Goal: Task Accomplishment & Management: Complete application form

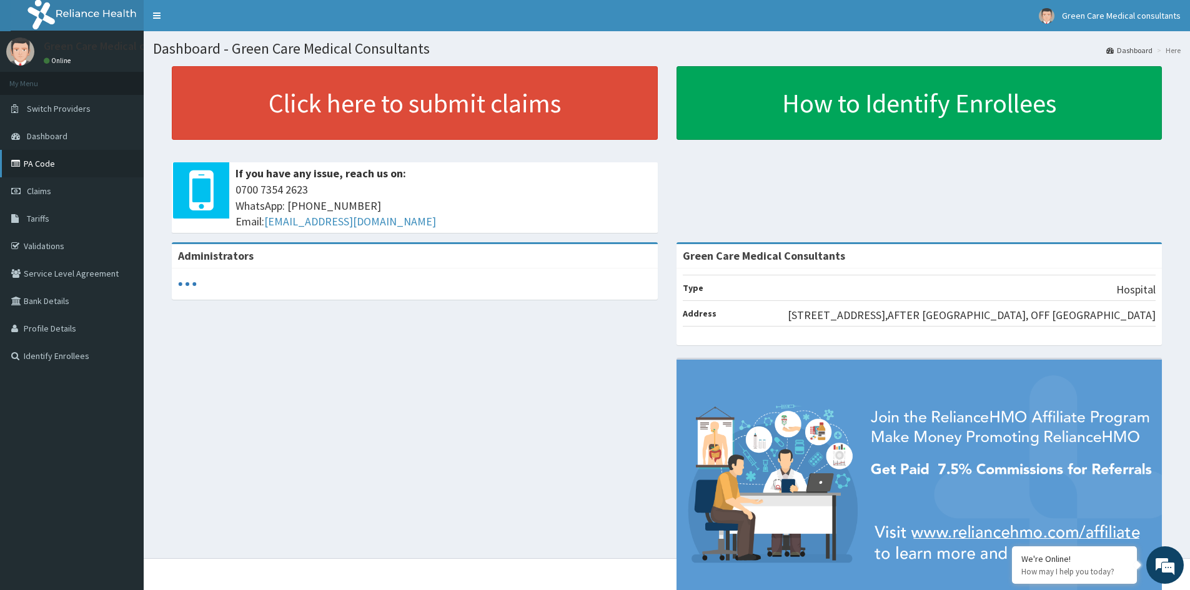
click at [39, 160] on link "PA Code" at bounding box center [72, 163] width 144 height 27
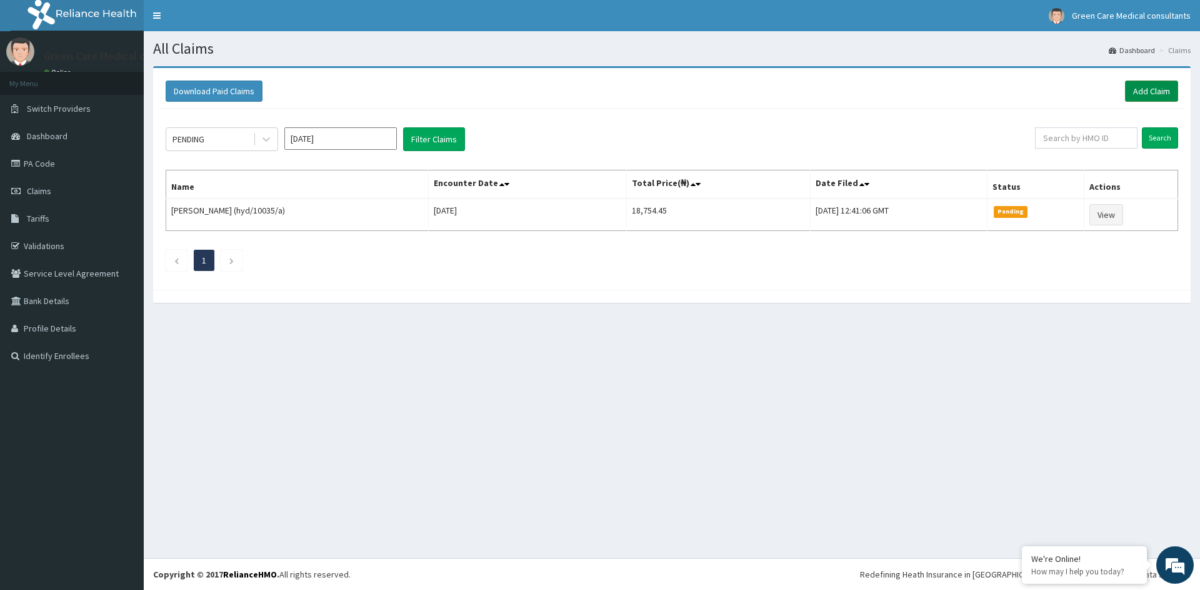
click at [1139, 92] on link "Add Claim" at bounding box center [1151, 91] width 53 height 21
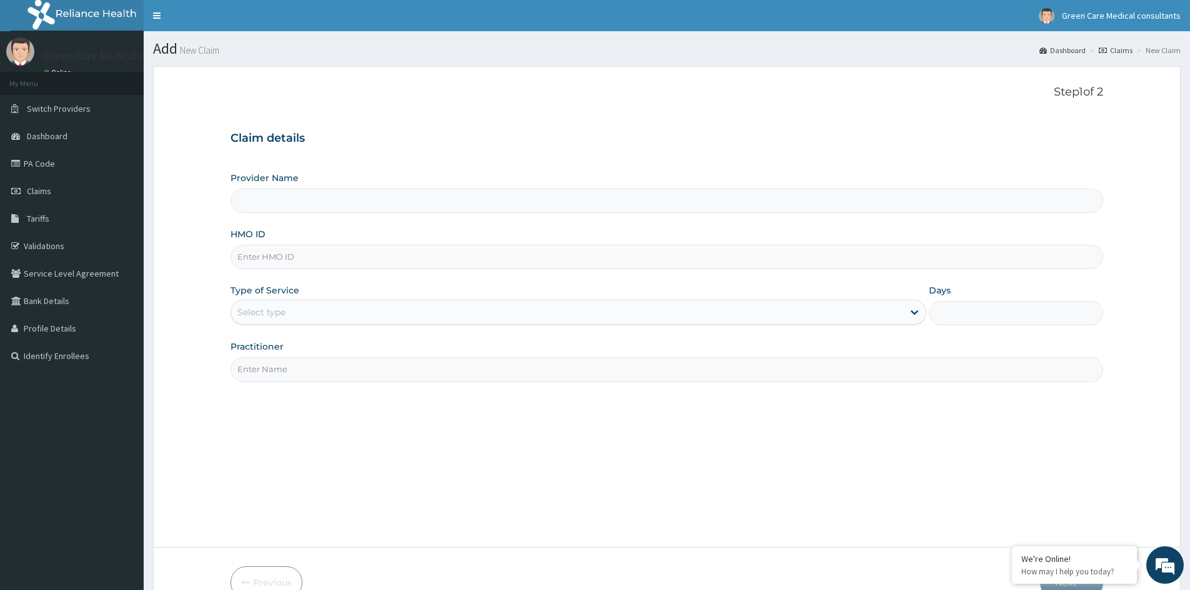
type input "Green Care Medical Consultants"
click at [301, 257] on input "HMO ID" at bounding box center [667, 257] width 873 height 24
type input "SWF/10019/B"
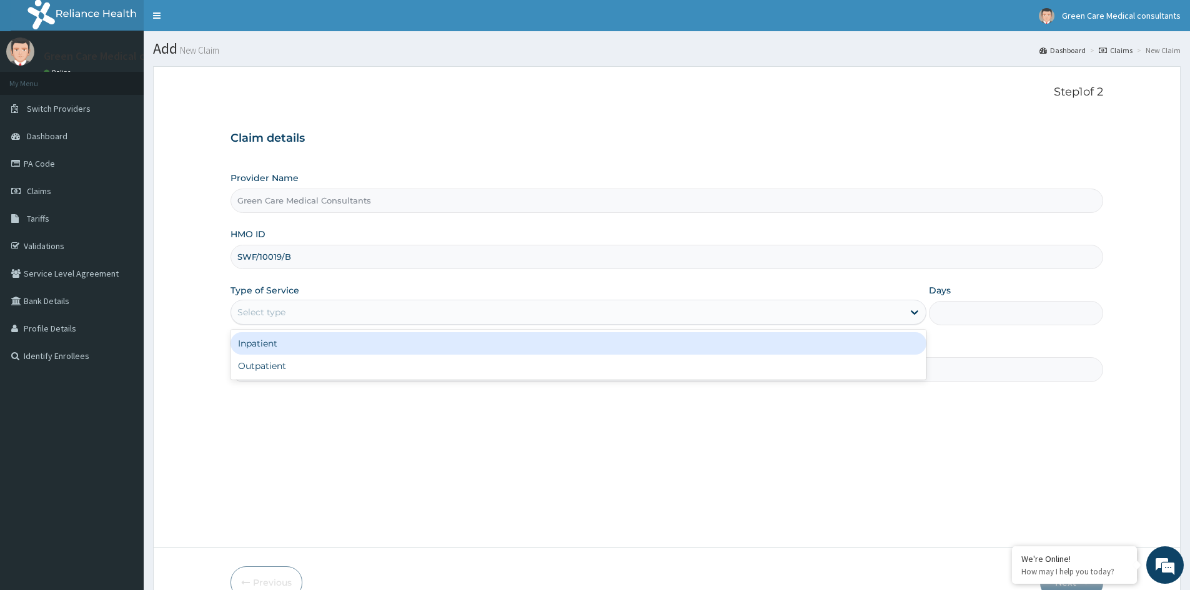
click at [278, 316] on div "Select type" at bounding box center [261, 312] width 48 height 12
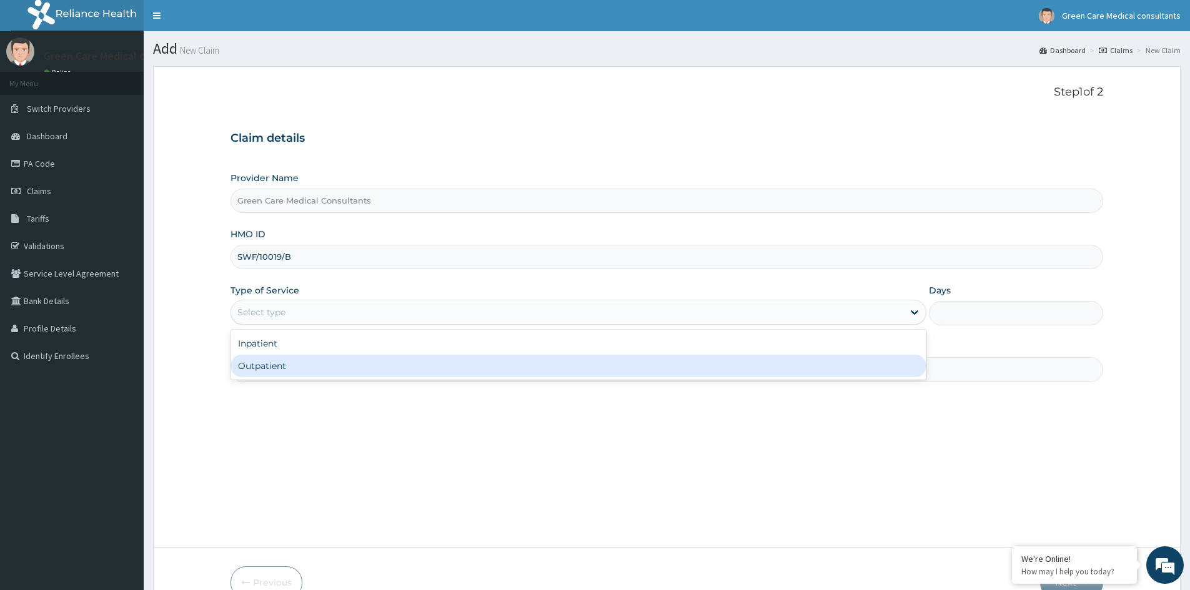
click at [267, 361] on div "Outpatient" at bounding box center [579, 366] width 696 height 22
type input "1"
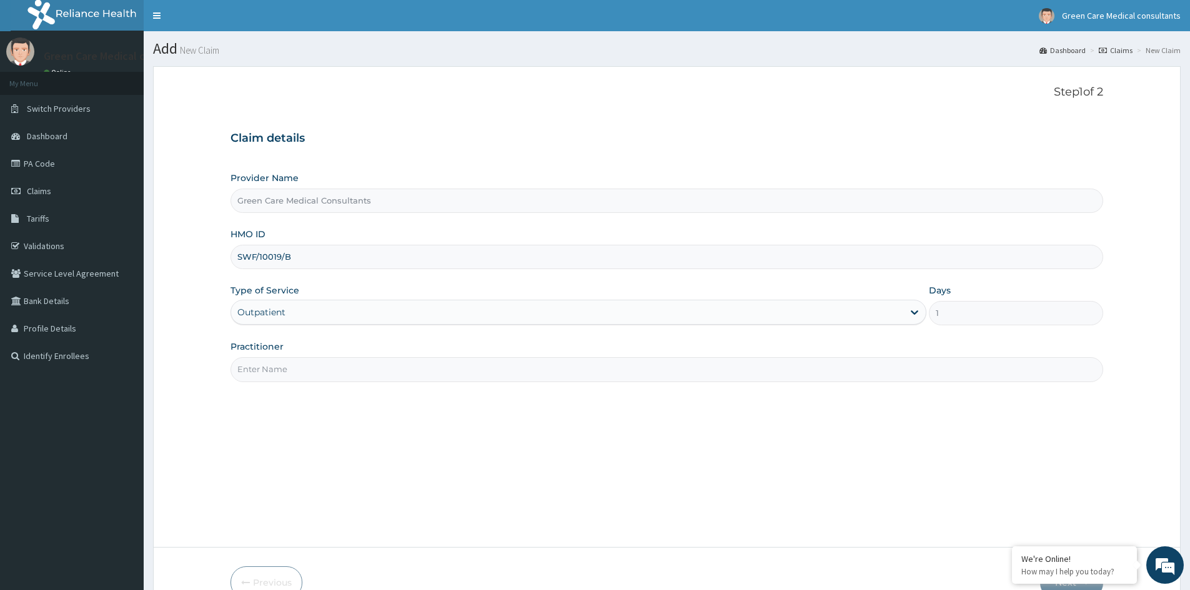
click at [331, 380] on input "Practitioner" at bounding box center [667, 369] width 873 height 24
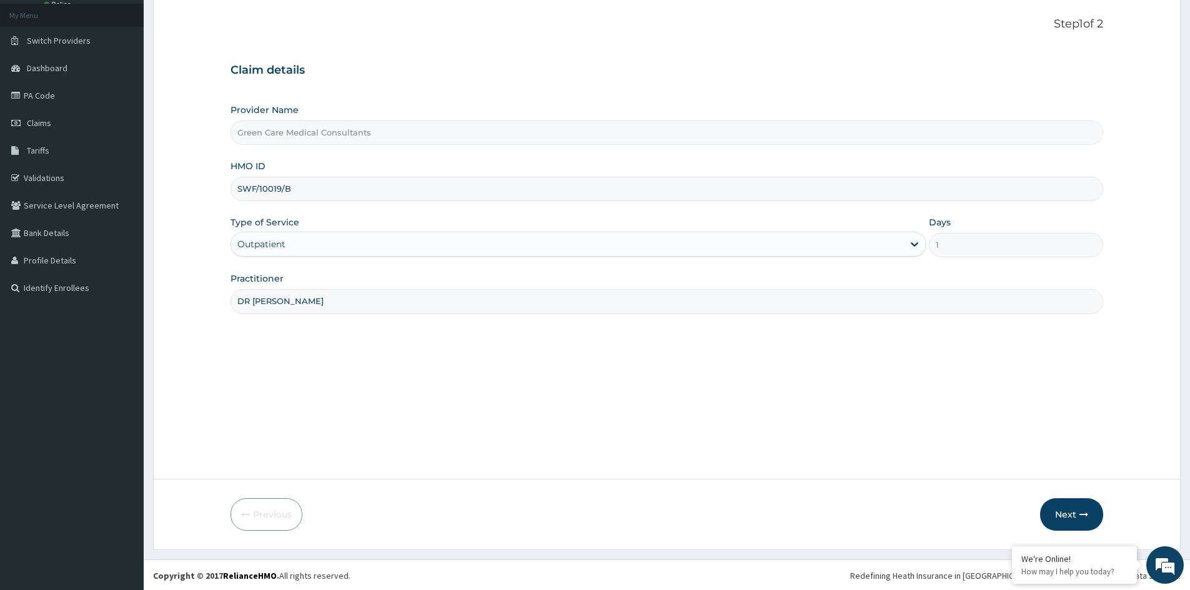
scroll to position [69, 0]
type input "DR SOLACE"
click at [1070, 513] on button "Next" at bounding box center [1071, 513] width 63 height 32
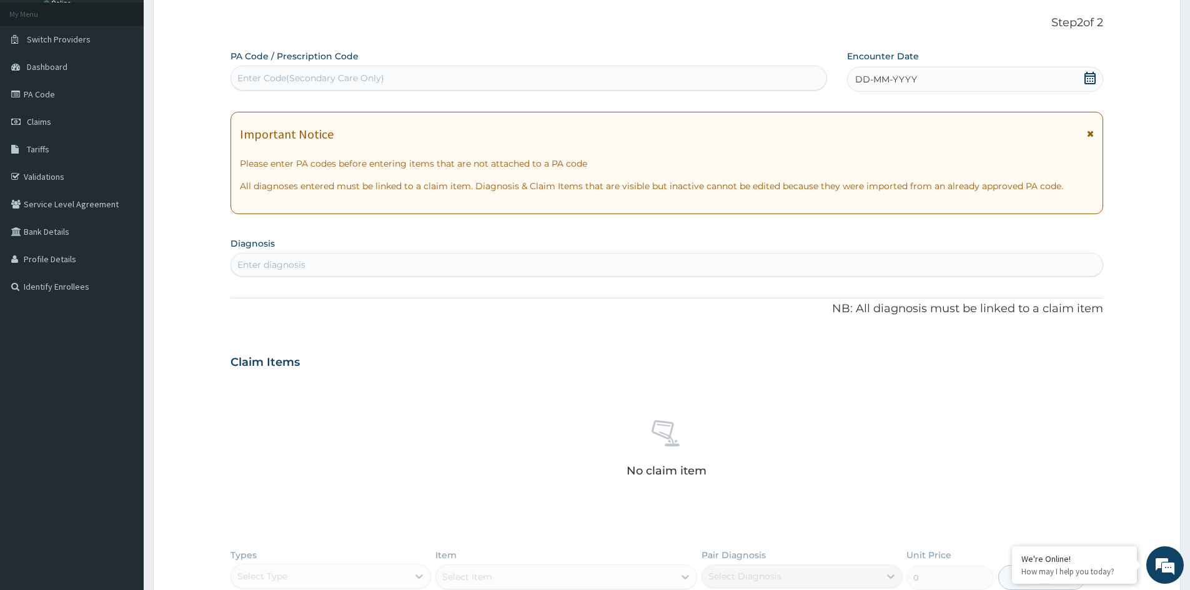
click at [370, 81] on div "Enter Code(Secondary Care Only)" at bounding box center [310, 78] width 147 height 12
paste input "PA/C9F752"
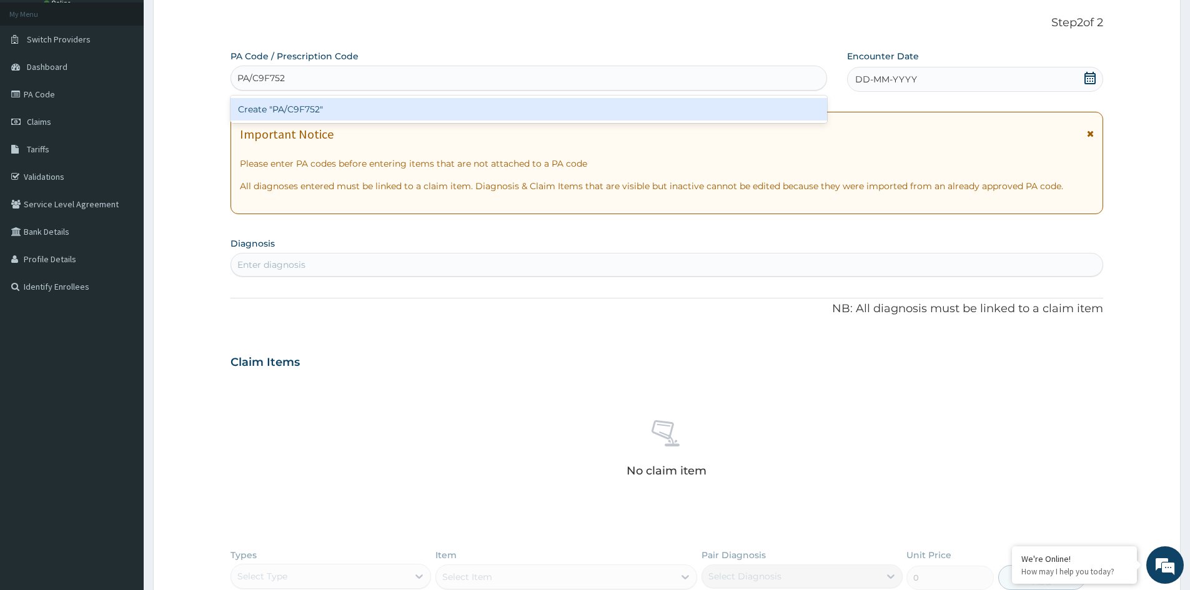
type input "PA/C9F752"
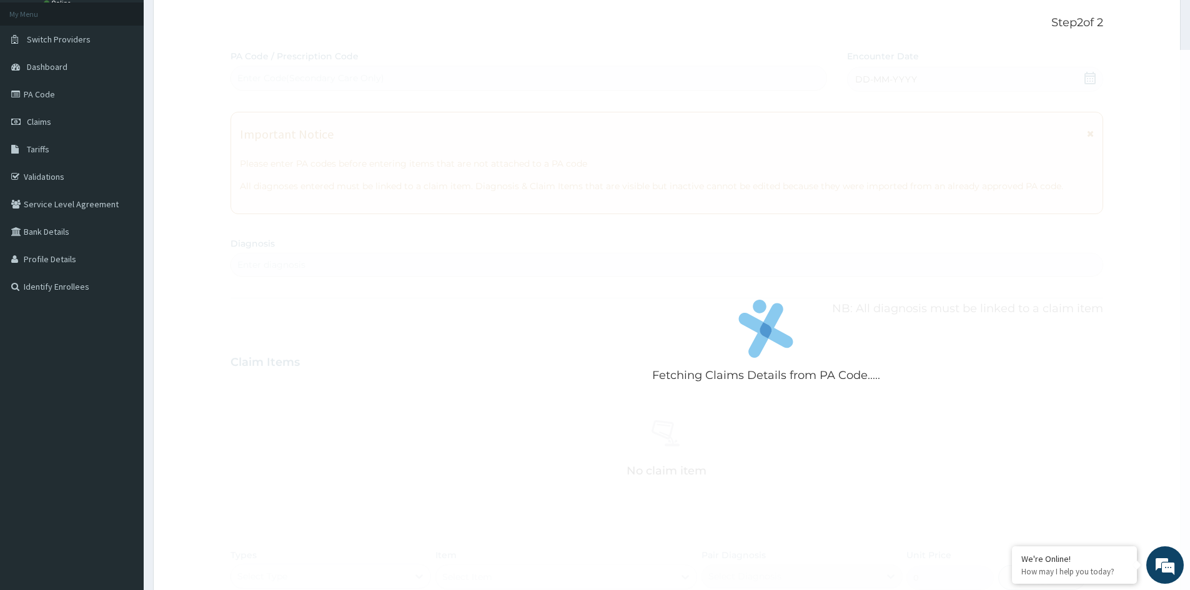
click at [487, 312] on div "Fetching Claims Details from PA Code..... PA Code / Prescription Code Enter Cod…" at bounding box center [667, 367] width 873 height 634
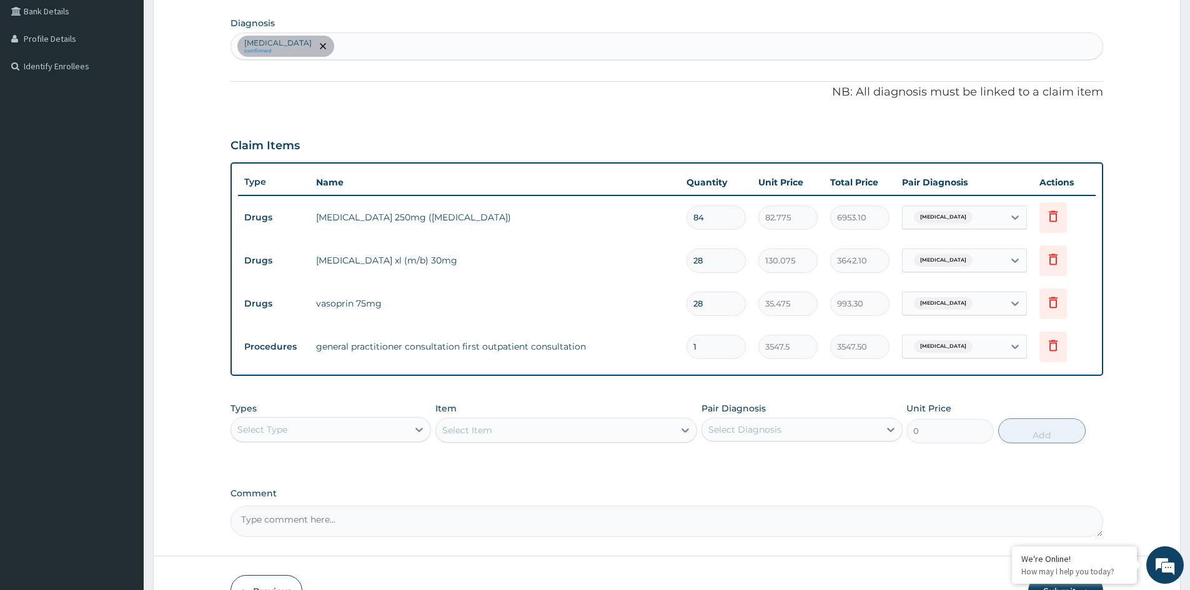
scroll to position [319, 0]
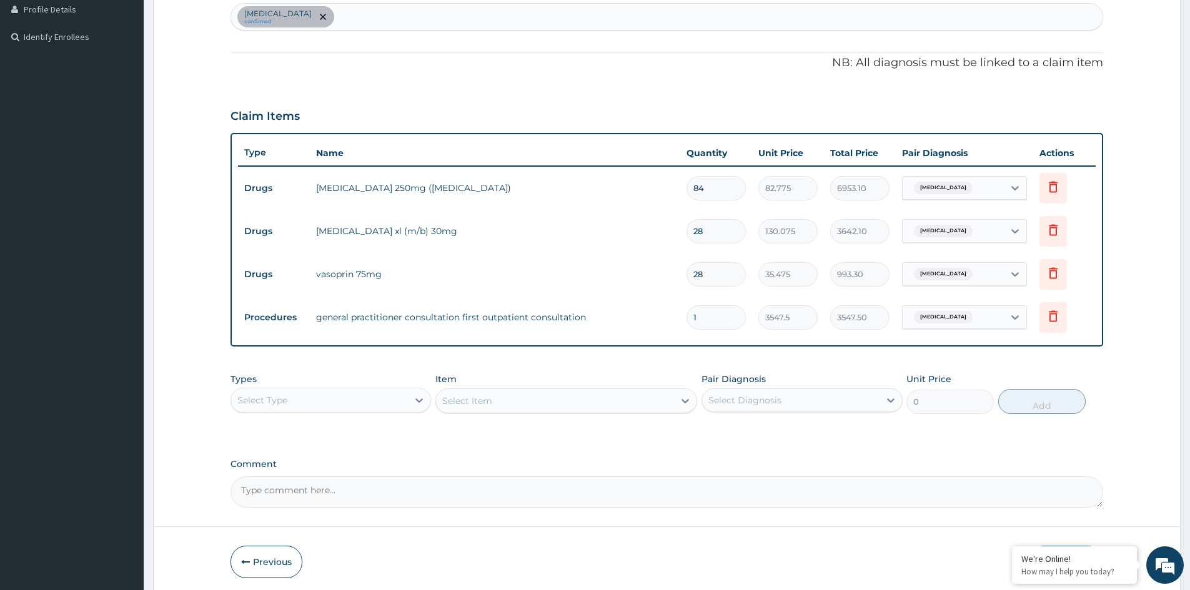
click at [700, 189] on input "84" at bounding box center [716, 188] width 59 height 24
type input "4"
type input "331.10"
type input "0.00"
type input "4"
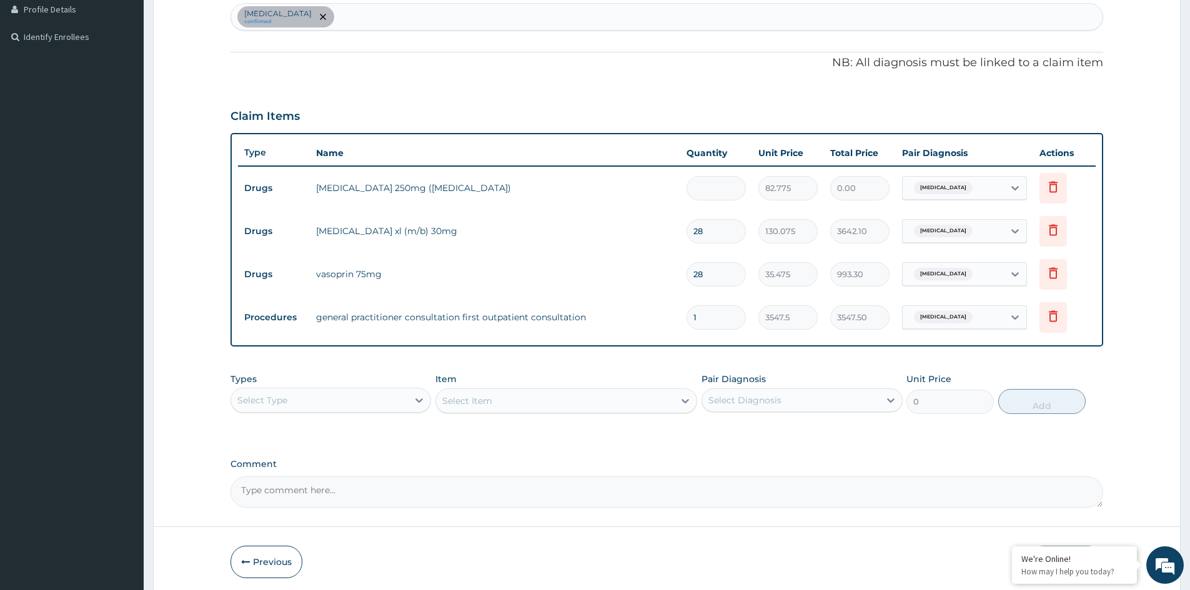
type input "331.10"
type input "84"
type input "6953.10"
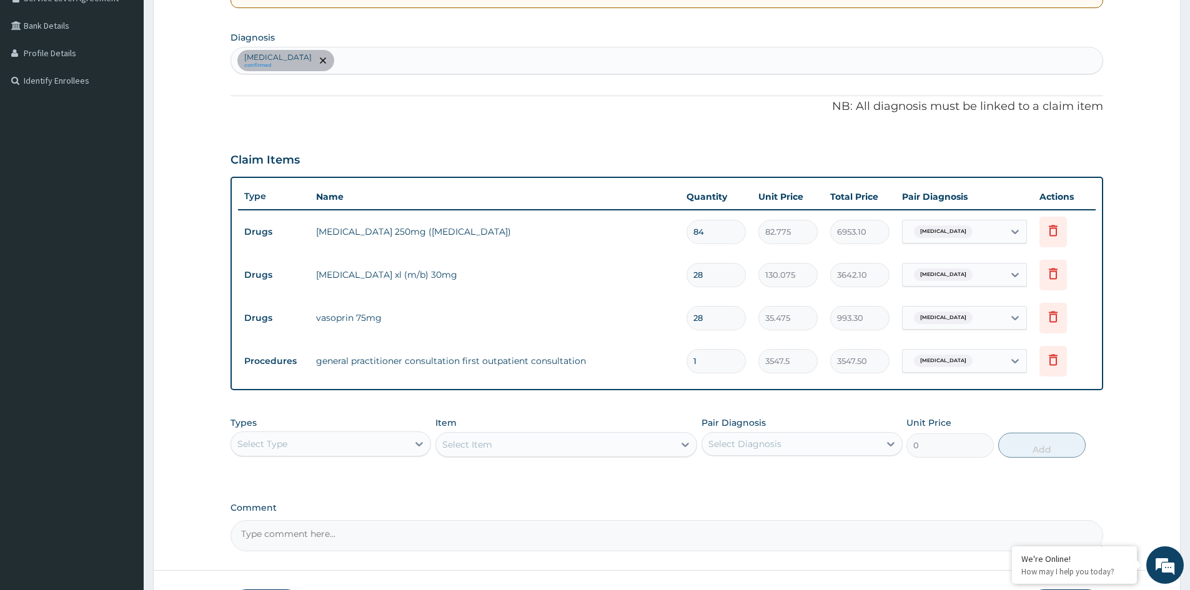
scroll to position [368, 0]
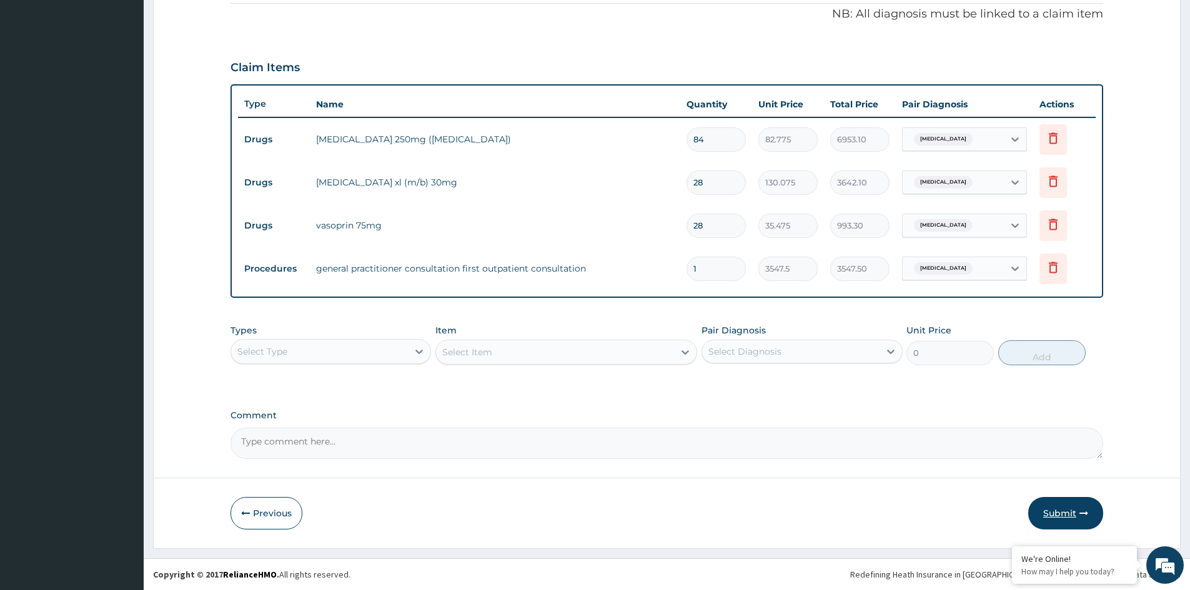
click at [1054, 510] on button "Submit" at bounding box center [1065, 513] width 75 height 32
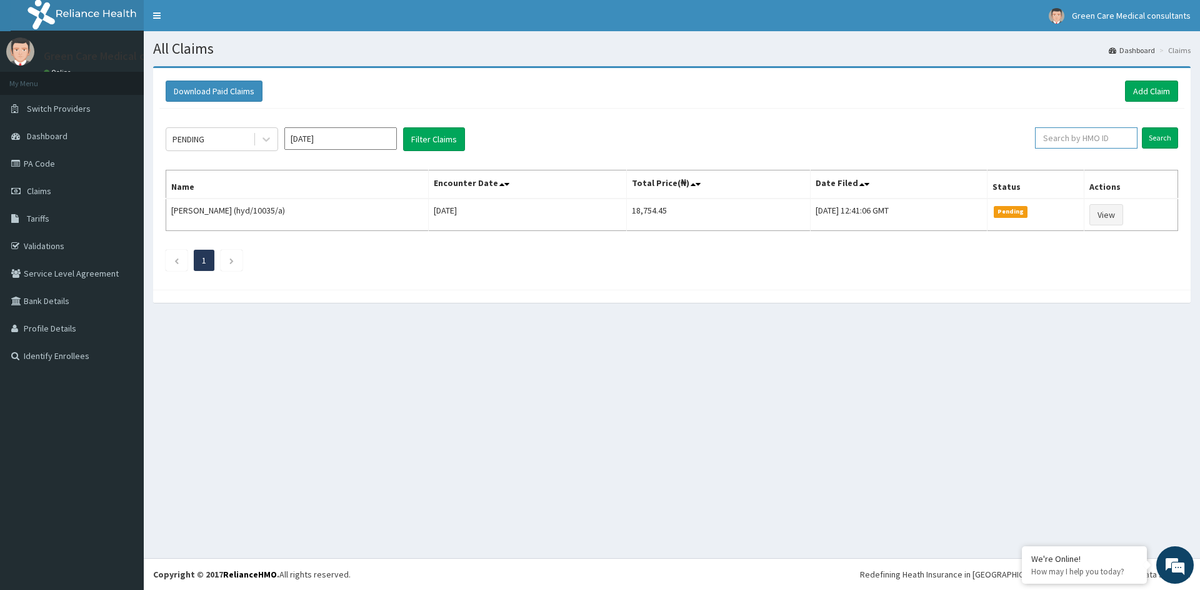
click at [1087, 141] on input "text" at bounding box center [1086, 137] width 102 height 21
type input "SFA/11868/A"
click at [1155, 139] on input "Search" at bounding box center [1160, 137] width 36 height 21
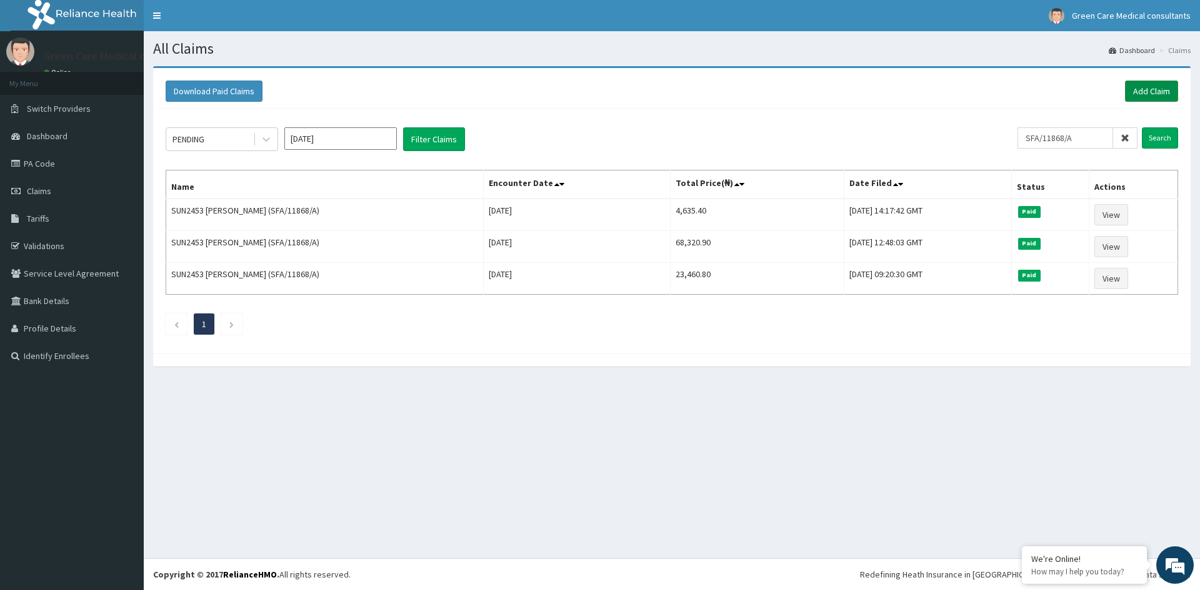
click at [1140, 89] on link "Add Claim" at bounding box center [1151, 91] width 53 height 21
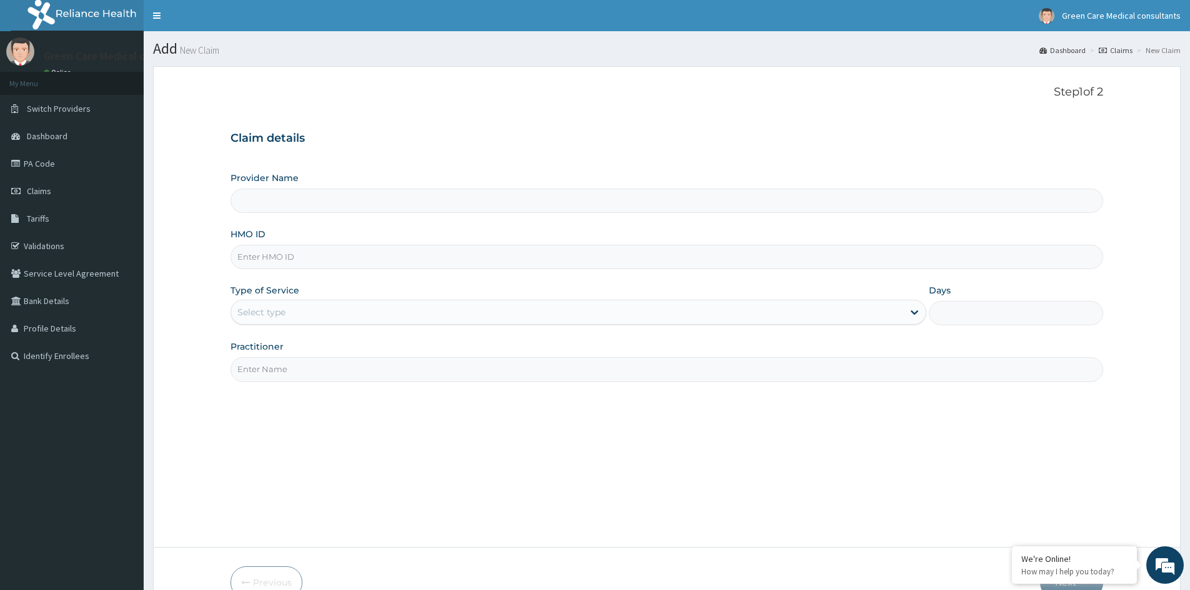
type input "Green Care Medical Consultants"
click at [299, 258] on input "HMO ID" at bounding box center [667, 257] width 873 height 24
type input "SFA/11868/A"
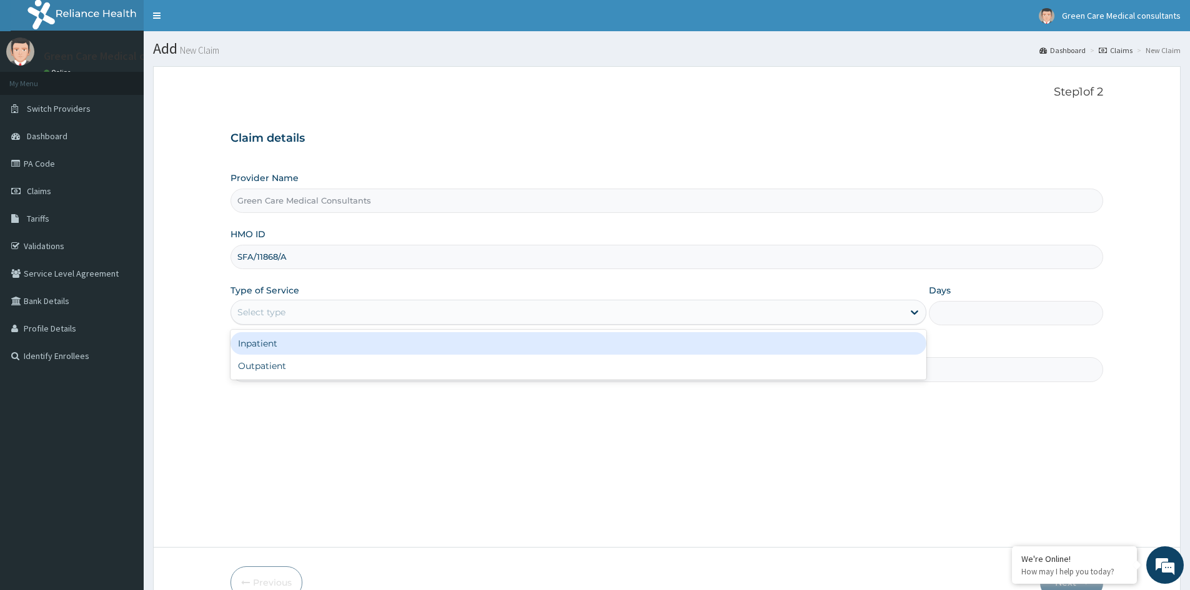
click at [311, 312] on div "Select type" at bounding box center [567, 312] width 672 height 20
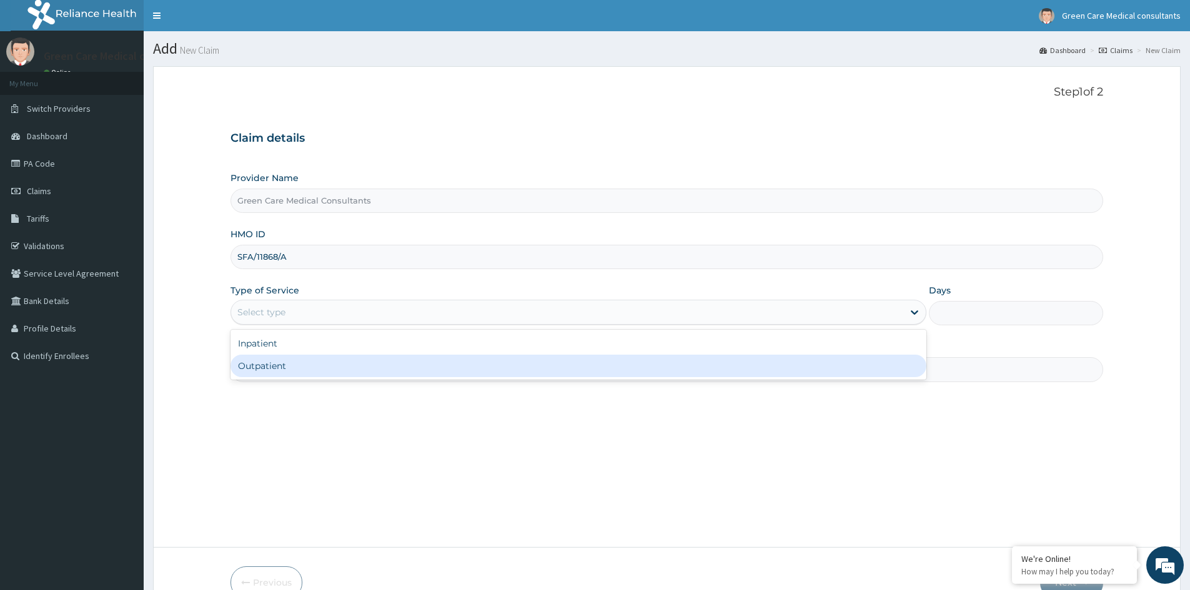
click at [275, 366] on div "Outpatient" at bounding box center [579, 366] width 696 height 22
type input "1"
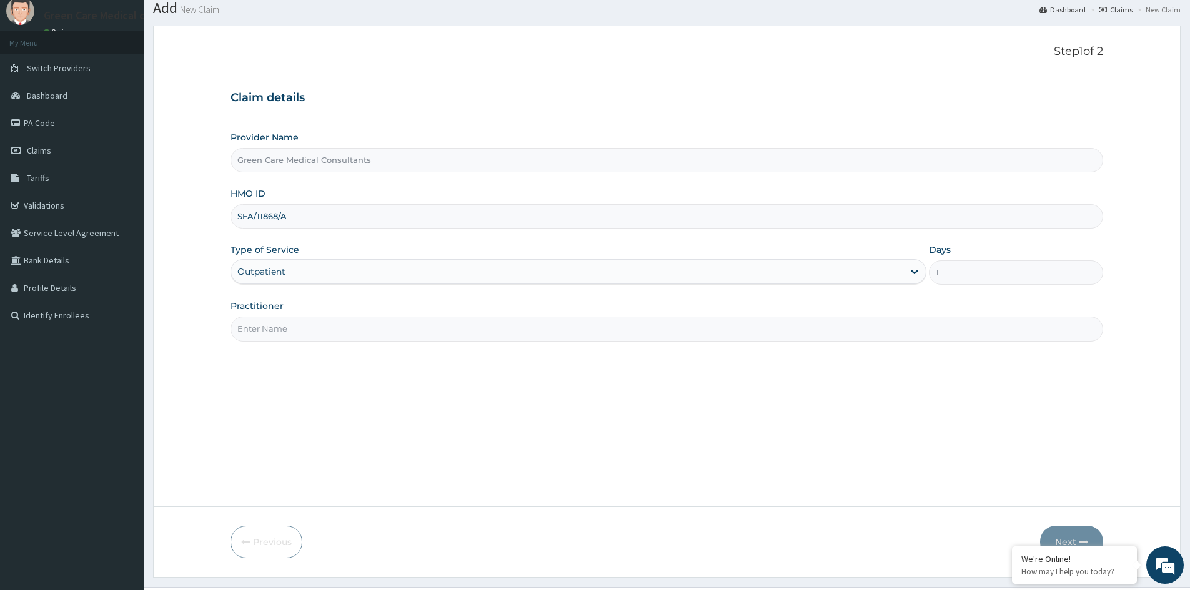
scroll to position [62, 0]
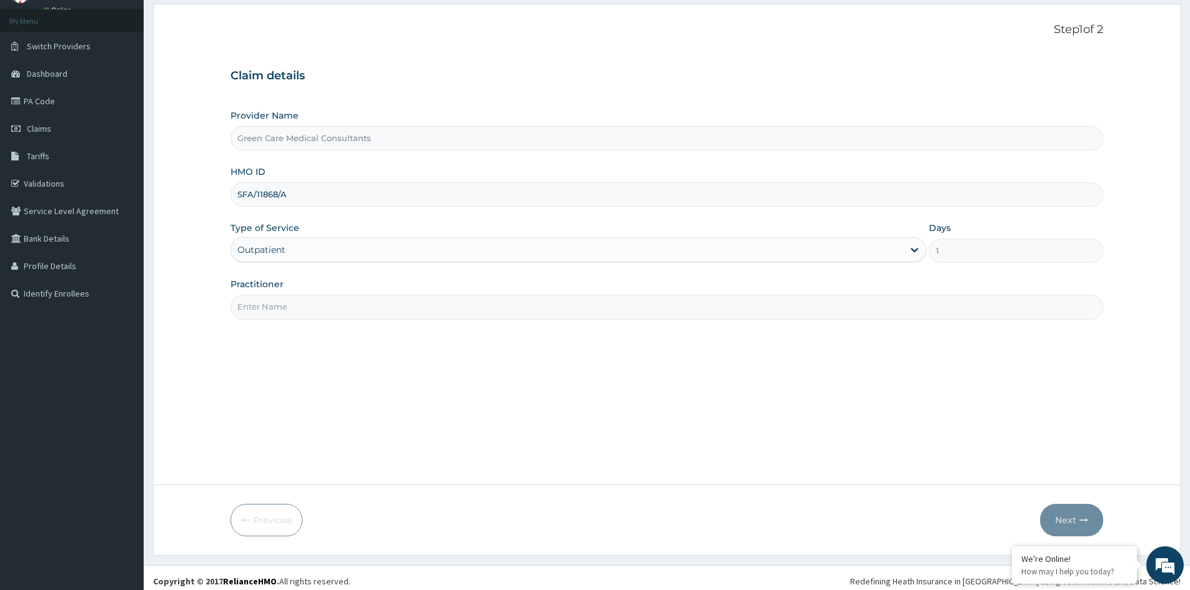
click at [414, 306] on input "Practitioner" at bounding box center [667, 307] width 873 height 24
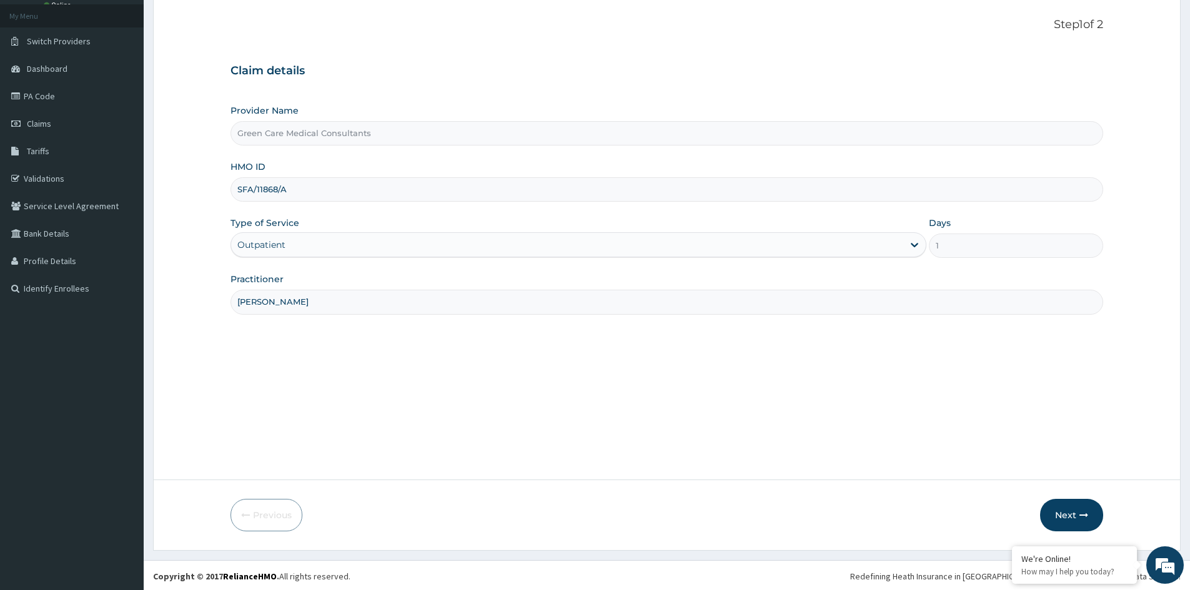
scroll to position [69, 0]
type input "[PERSON_NAME]"
click at [1070, 514] on button "Next" at bounding box center [1071, 513] width 63 height 32
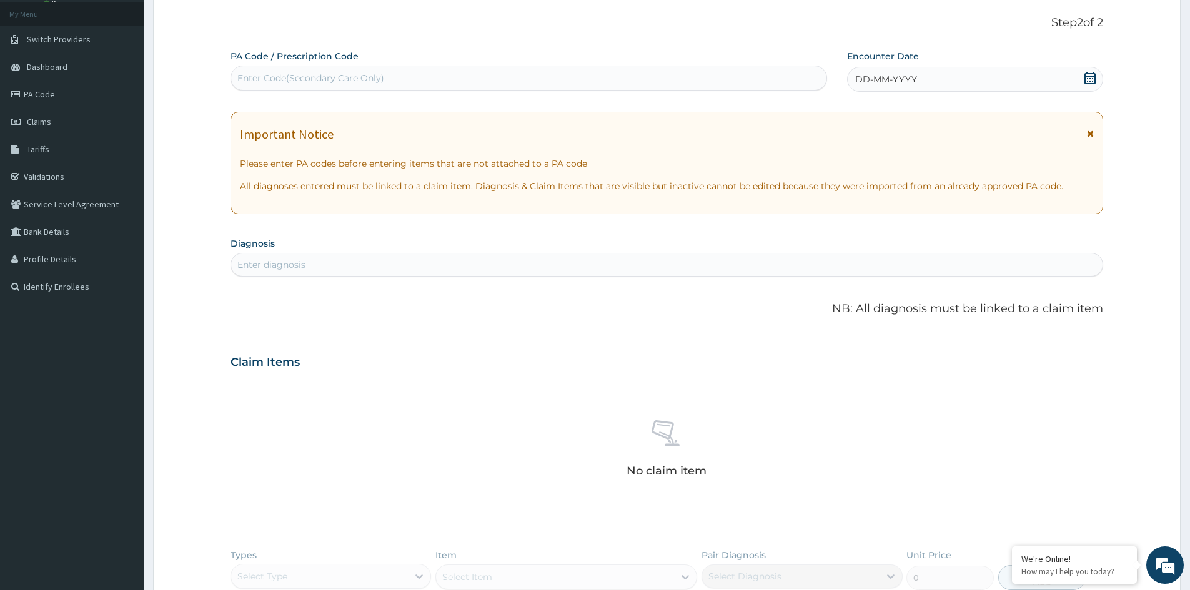
click at [1011, 85] on div "DD-MM-YYYY" at bounding box center [975, 79] width 256 height 25
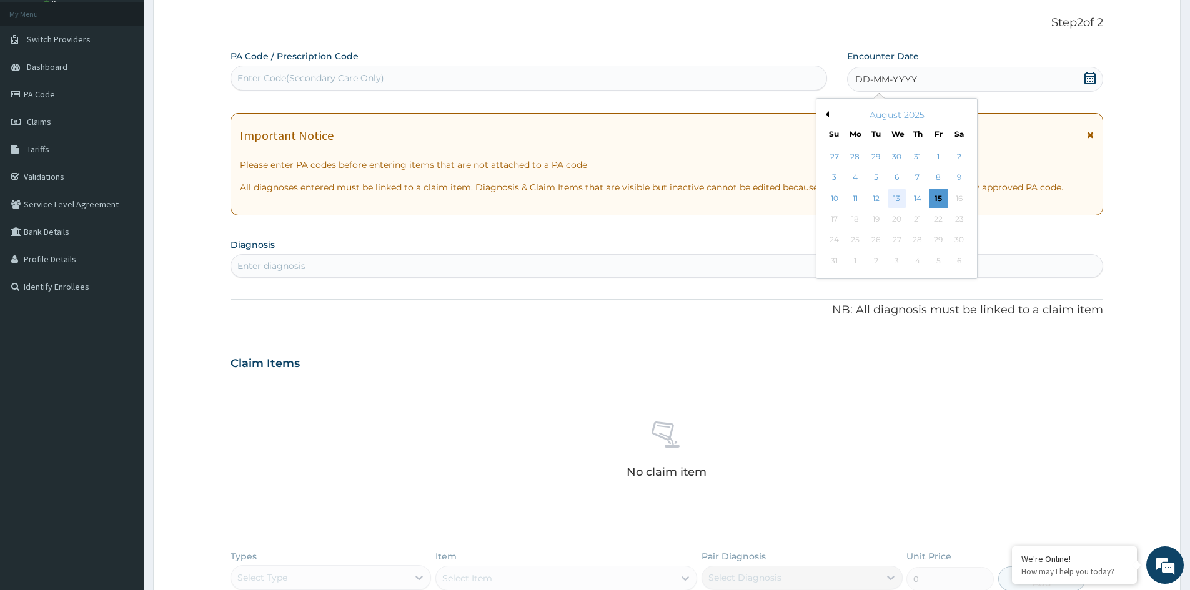
click at [901, 201] on div "13" at bounding box center [897, 198] width 19 height 19
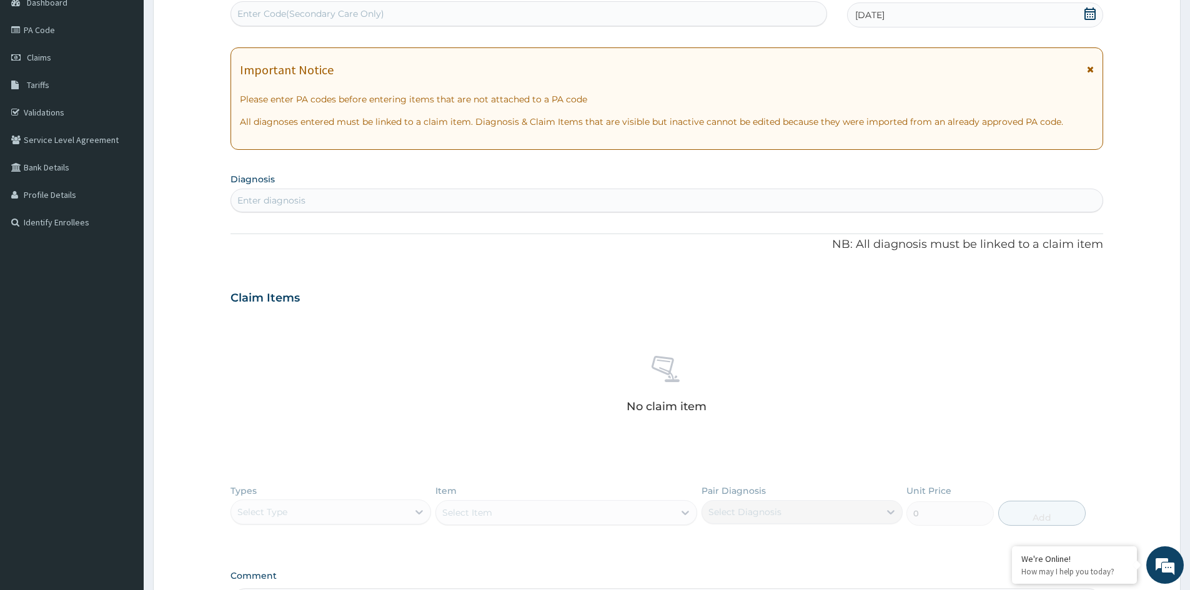
scroll to position [194, 0]
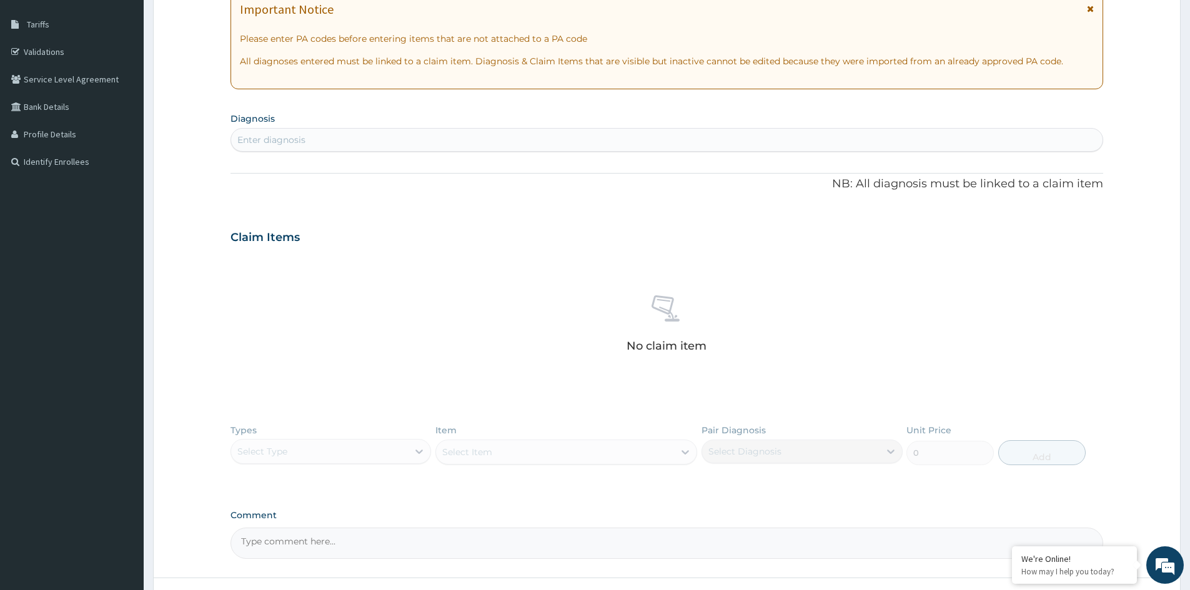
click at [465, 146] on div "Enter diagnosis" at bounding box center [667, 140] width 872 height 20
type input "MALARIA"
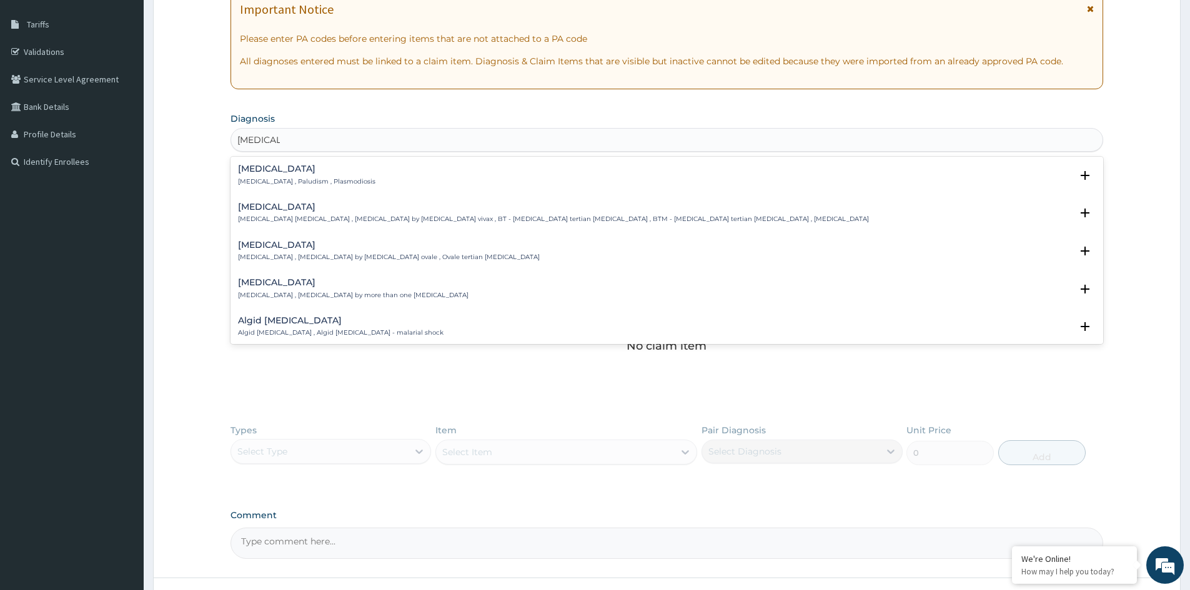
click at [284, 176] on div "Malaria Malaria , Paludism , Plasmodiosis" at bounding box center [306, 175] width 137 height 22
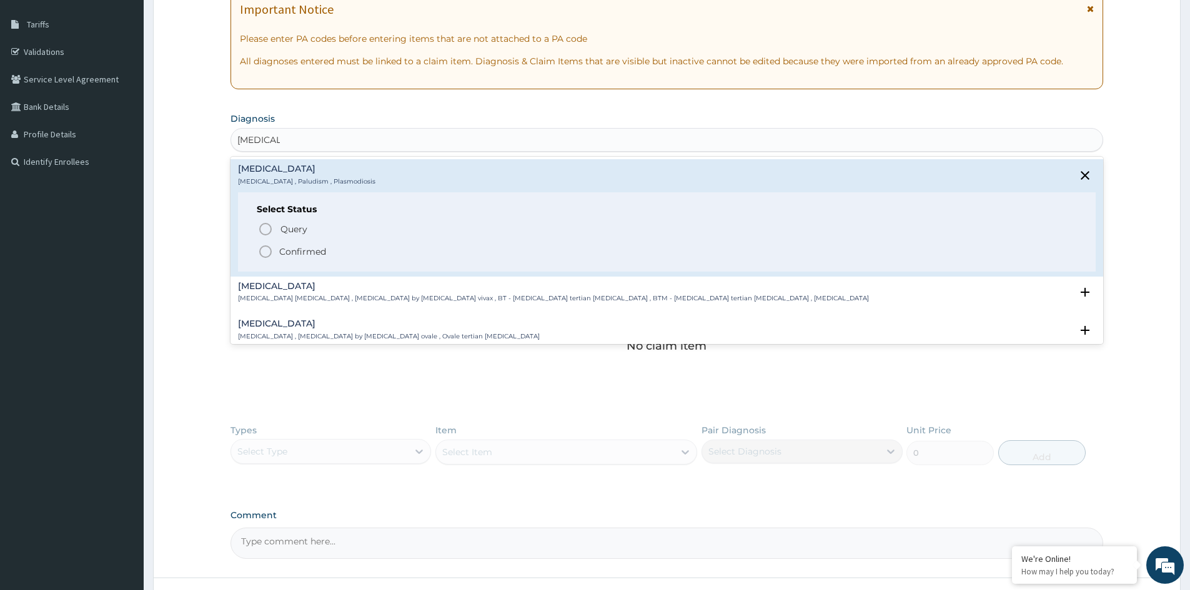
click at [301, 253] on p "Confirmed" at bounding box center [302, 252] width 47 height 12
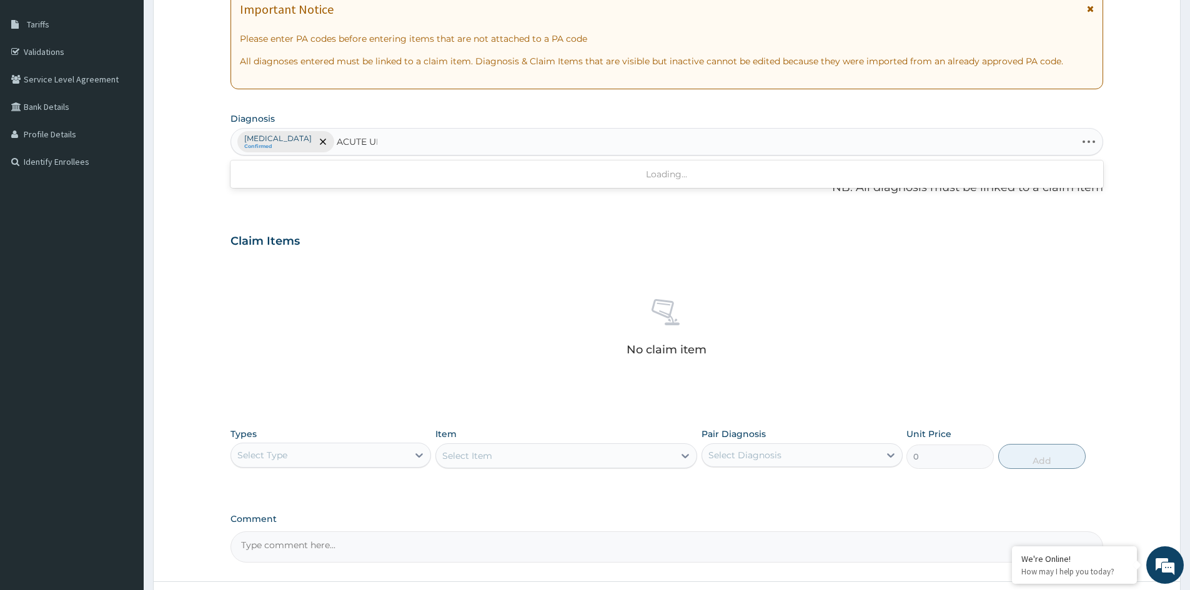
type input "ACUTE UPP"
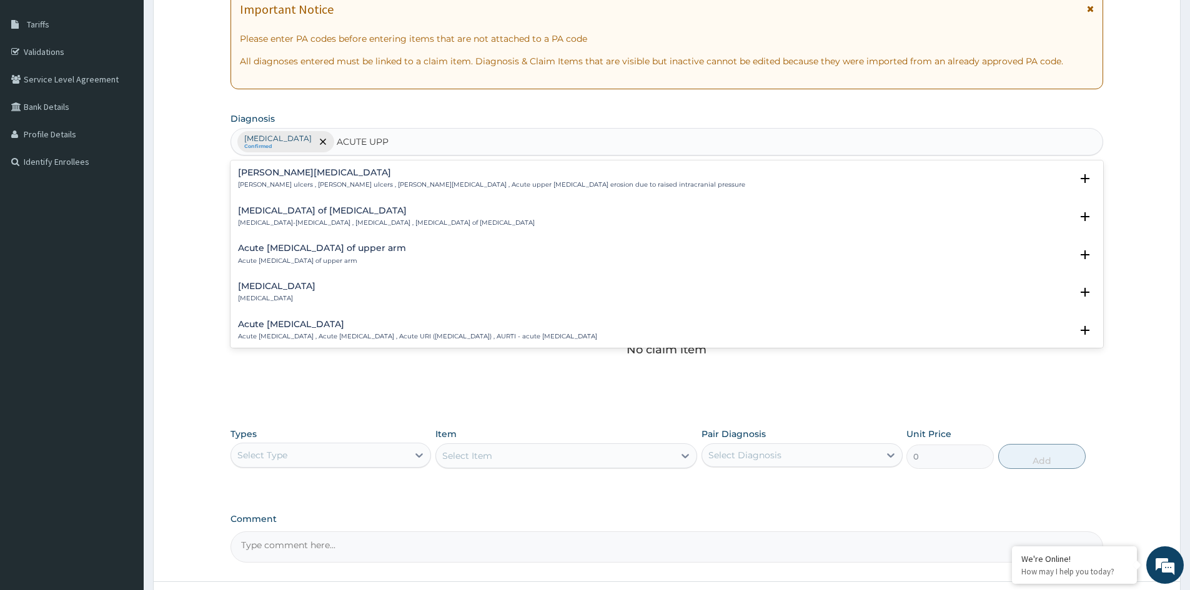
click at [349, 327] on h4 "Acute upper respiratory infection" at bounding box center [417, 324] width 359 height 9
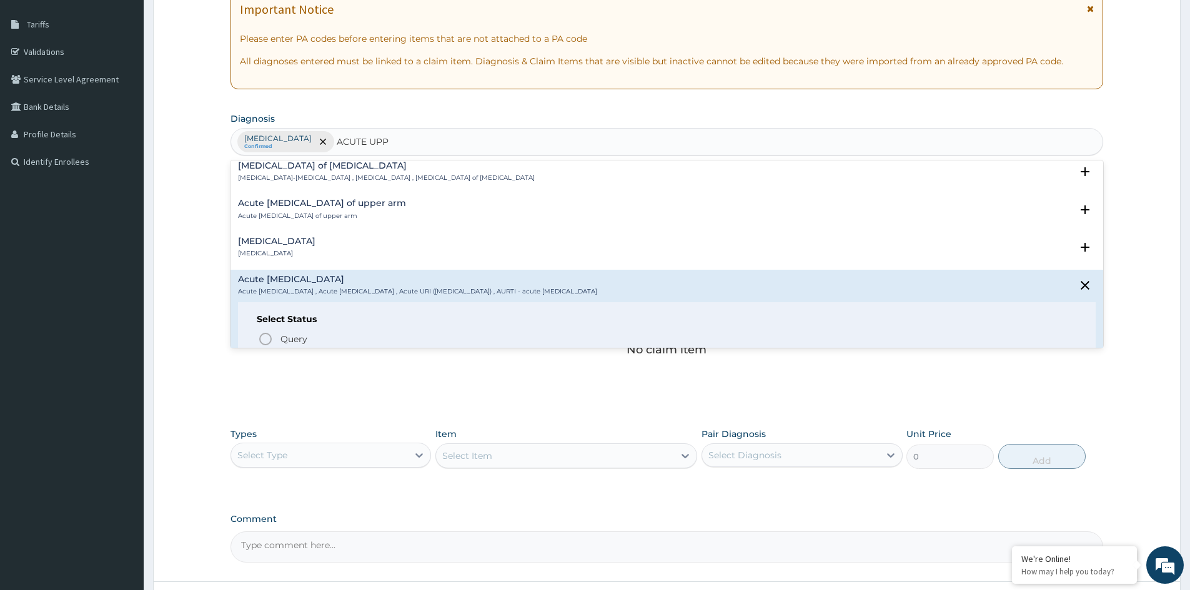
scroll to position [62, 0]
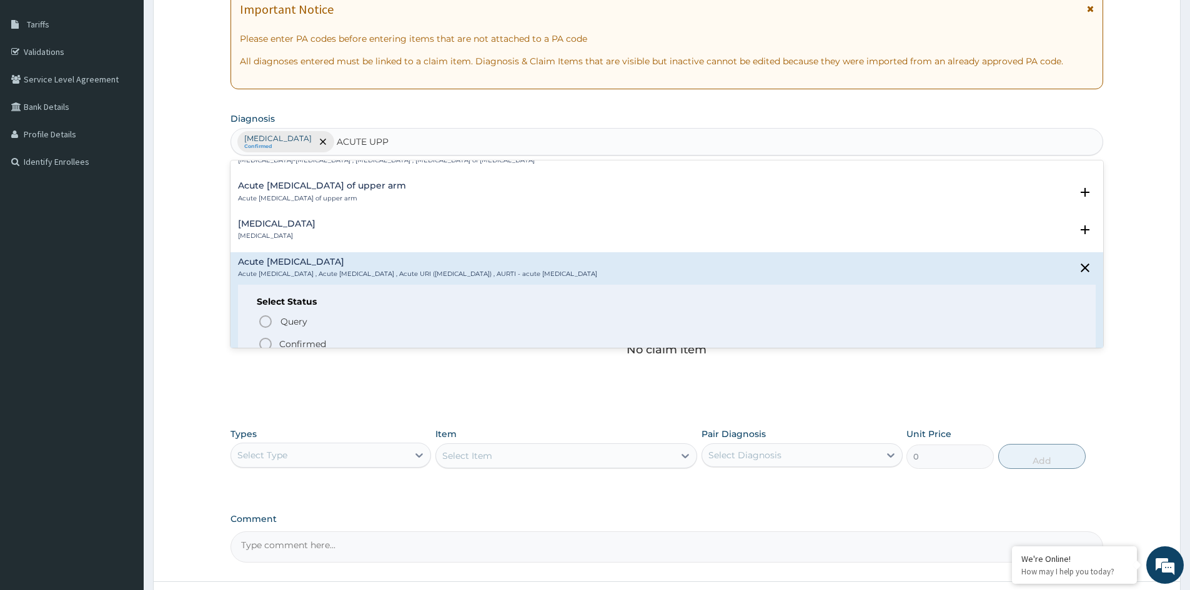
click at [309, 341] on p "Confirmed" at bounding box center [302, 344] width 47 height 12
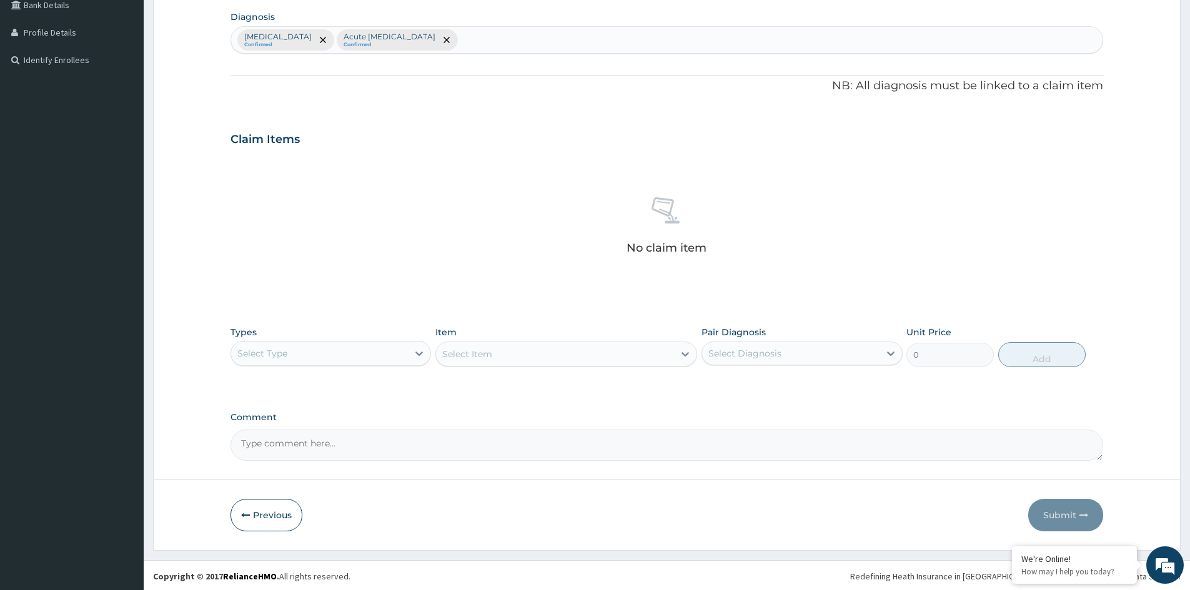
scroll to position [298, 0]
click at [340, 348] on div "Select Type" at bounding box center [319, 352] width 177 height 20
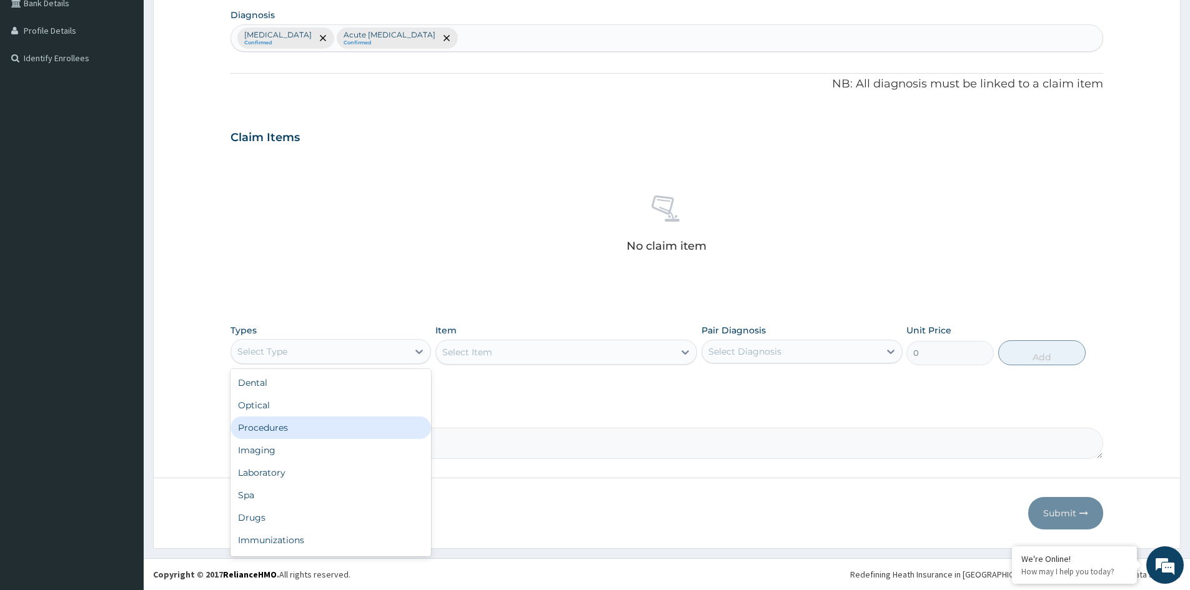
click at [256, 425] on div "Procedures" at bounding box center [331, 428] width 201 height 22
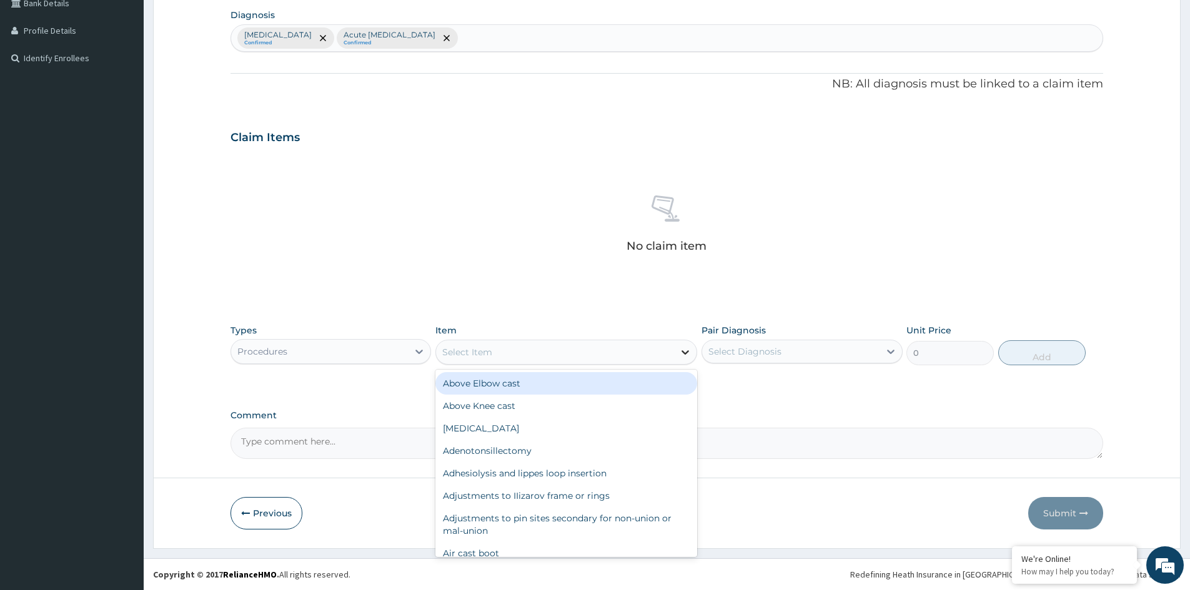
click at [679, 348] on icon at bounding box center [685, 352] width 12 height 12
click at [567, 354] on div "Select Item" at bounding box center [555, 352] width 238 height 20
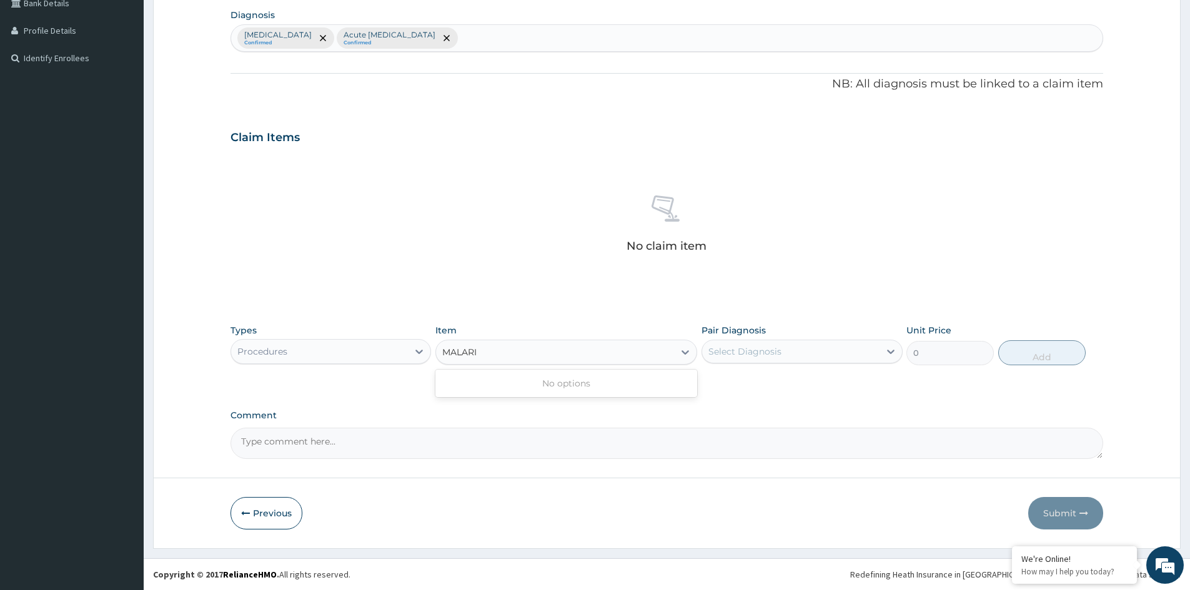
type input "MALARIA"
click at [554, 349] on div "MALARIA" at bounding box center [555, 352] width 238 height 20
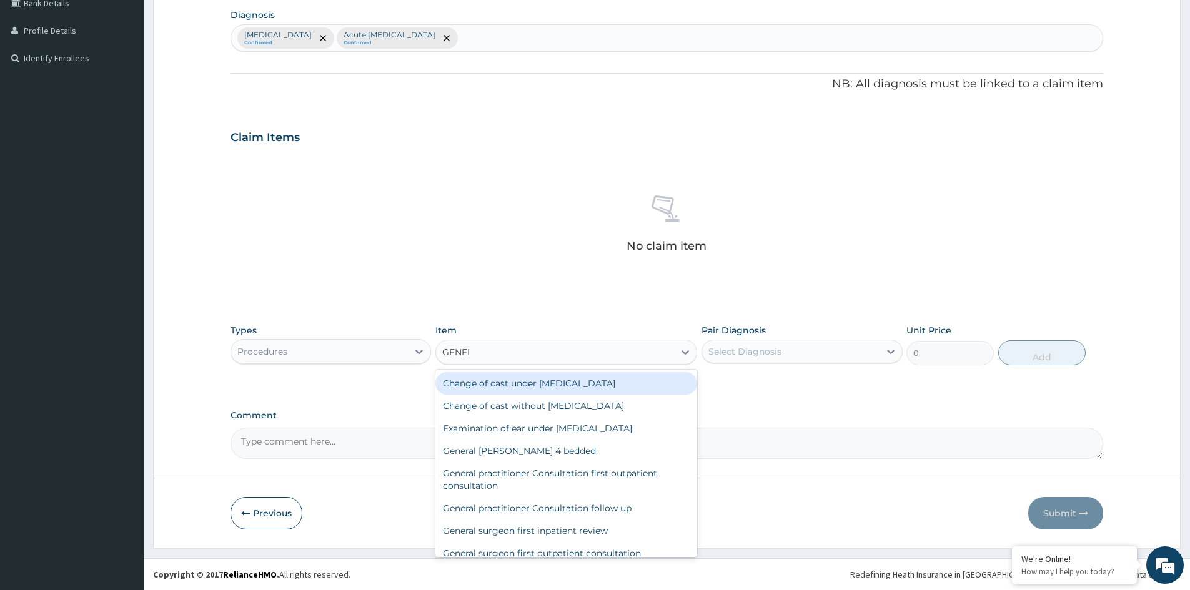
type input "GENERA"
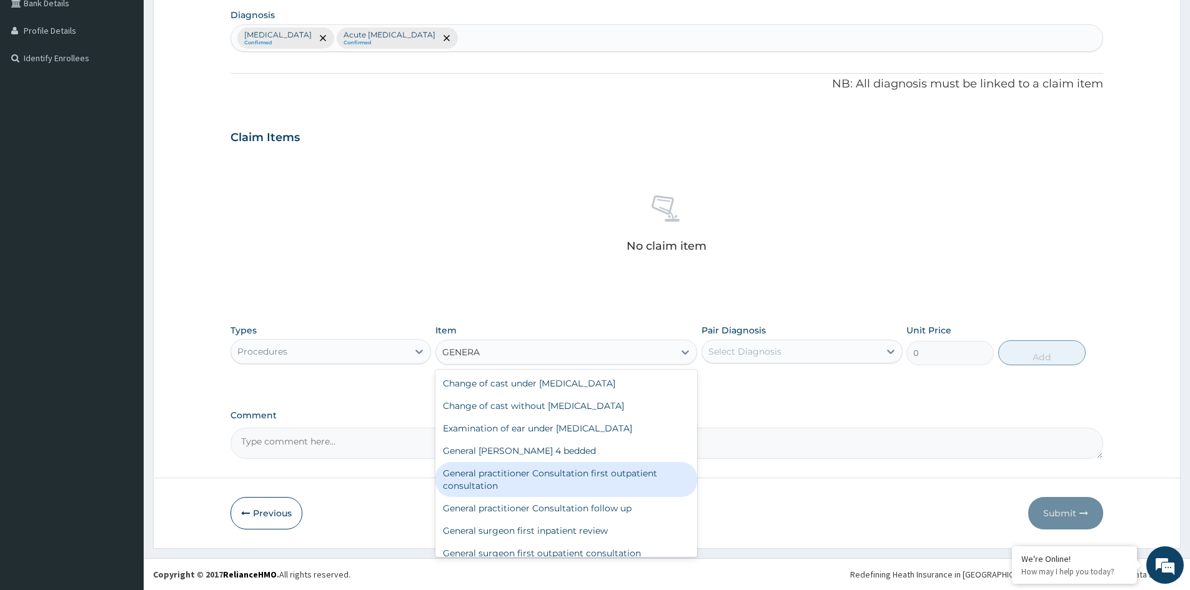
click at [587, 475] on div "General practitioner Consultation first outpatient consultation" at bounding box center [566, 479] width 262 height 35
type input "3547.5"
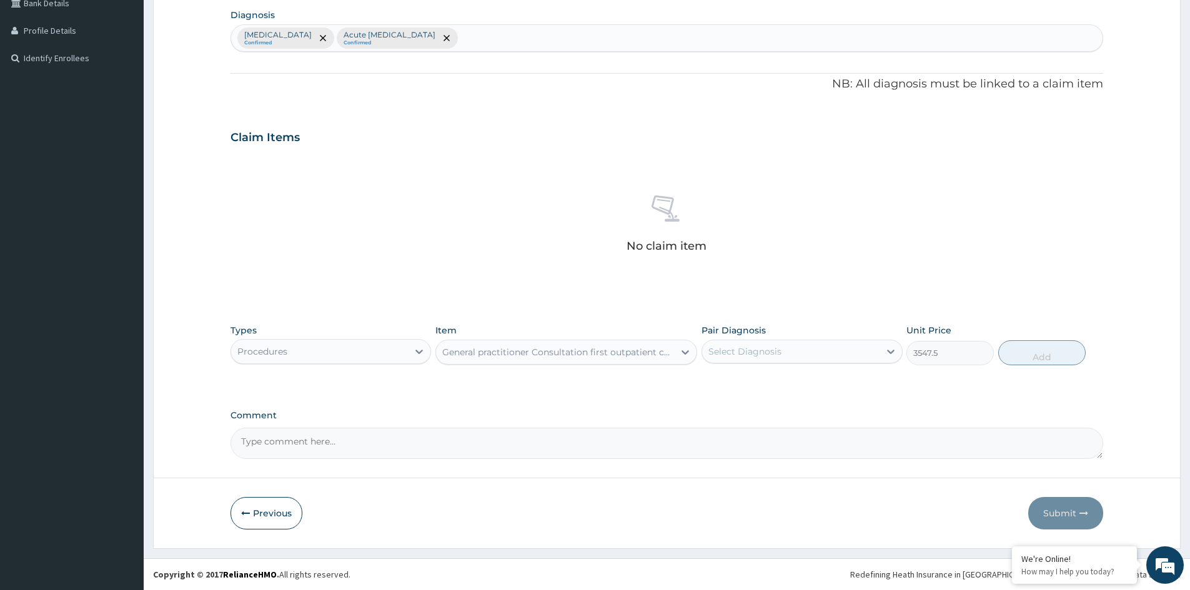
click at [765, 349] on div "Select Diagnosis" at bounding box center [745, 352] width 73 height 12
click at [741, 383] on label "Malaria" at bounding box center [760, 382] width 77 height 12
checkbox input "true"
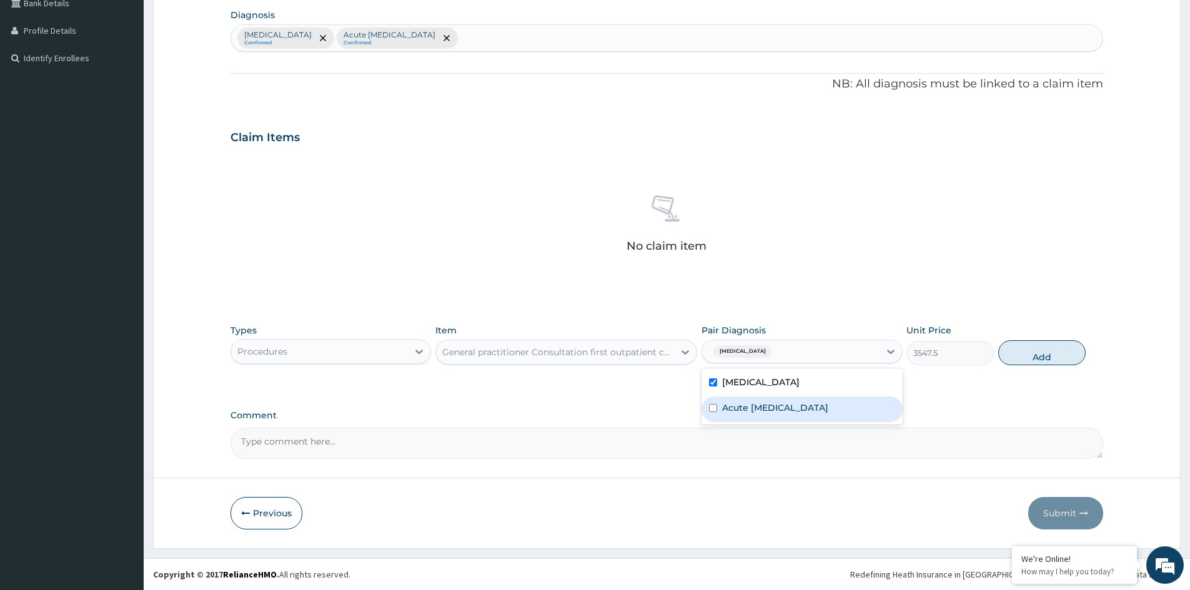
click at [773, 408] on label "Acute upper respiratory infection" at bounding box center [775, 408] width 106 height 12
checkbox input "true"
click at [1032, 361] on button "Add" at bounding box center [1041, 353] width 87 height 25
type input "0"
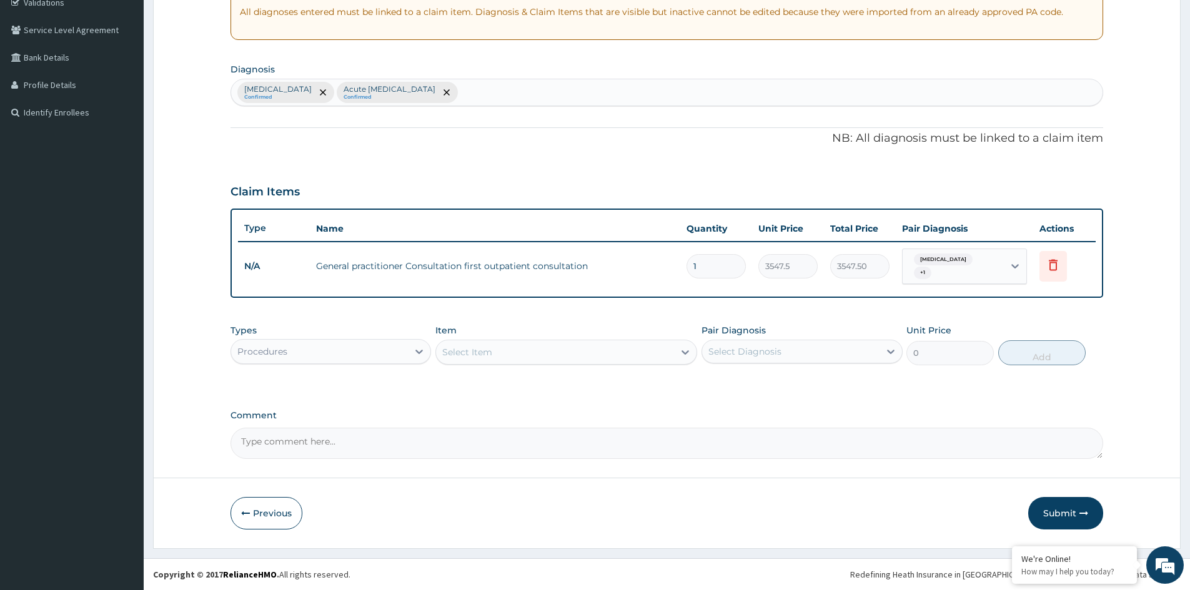
scroll to position [239, 0]
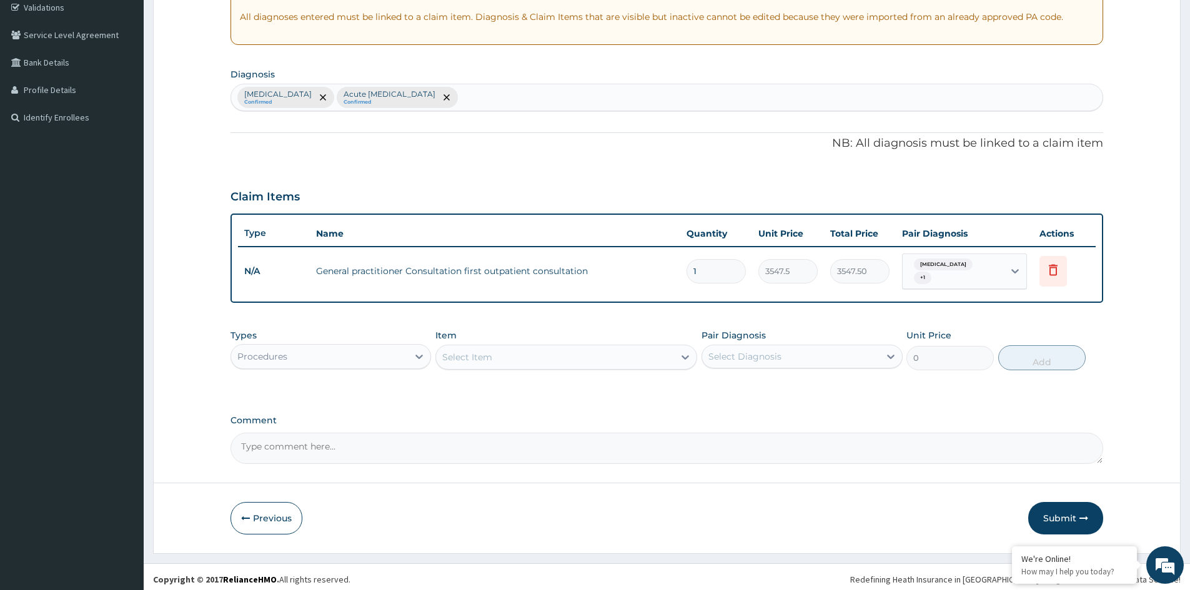
click at [363, 360] on div "Procedures" at bounding box center [319, 357] width 177 height 20
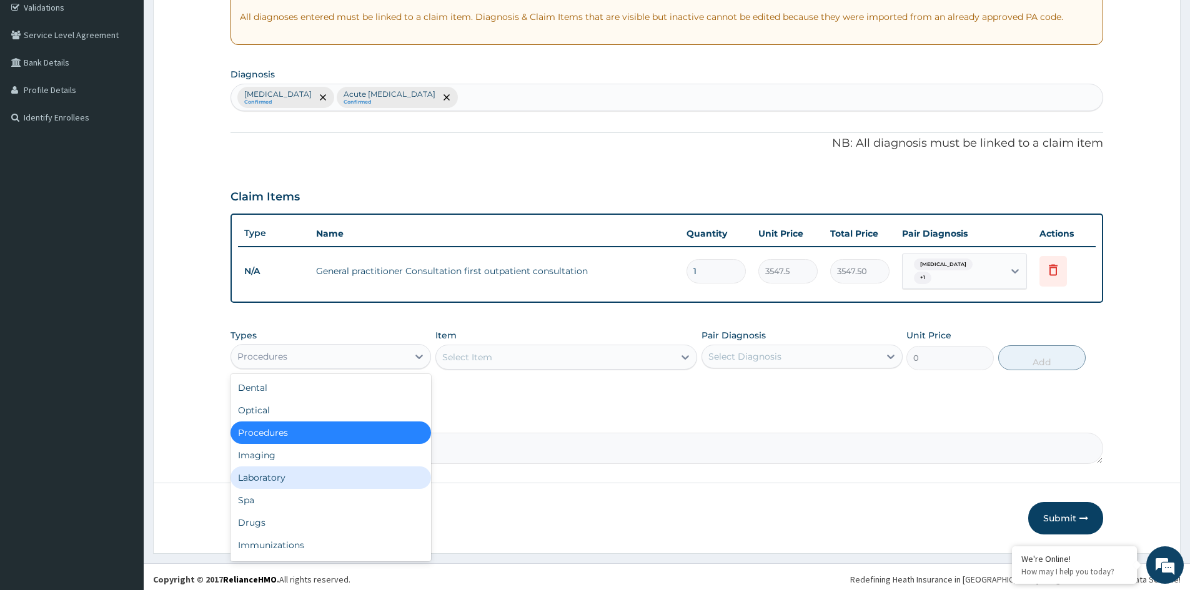
click at [306, 482] on div "Laboratory" at bounding box center [331, 478] width 201 height 22
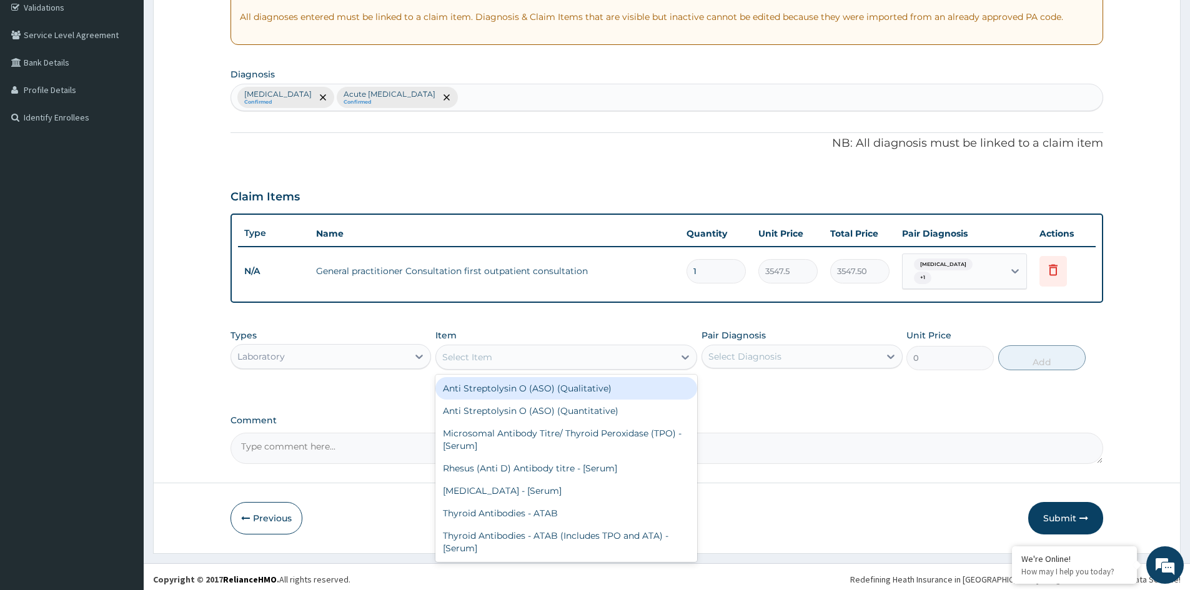
click at [614, 356] on div "Select Item" at bounding box center [555, 357] width 238 height 20
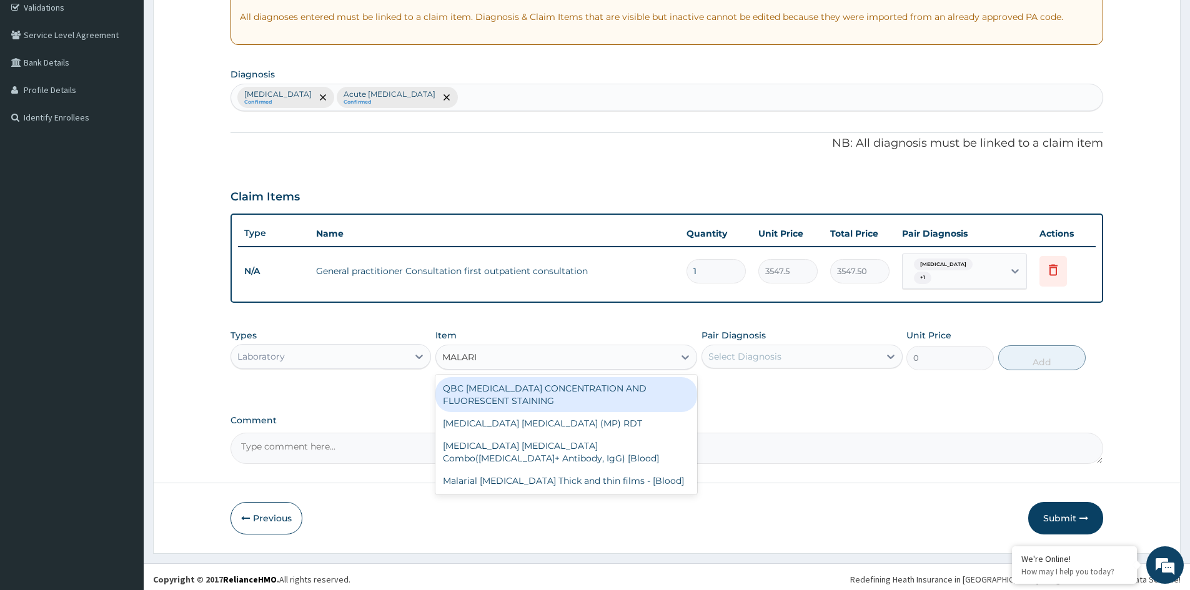
type input "MALARIA"
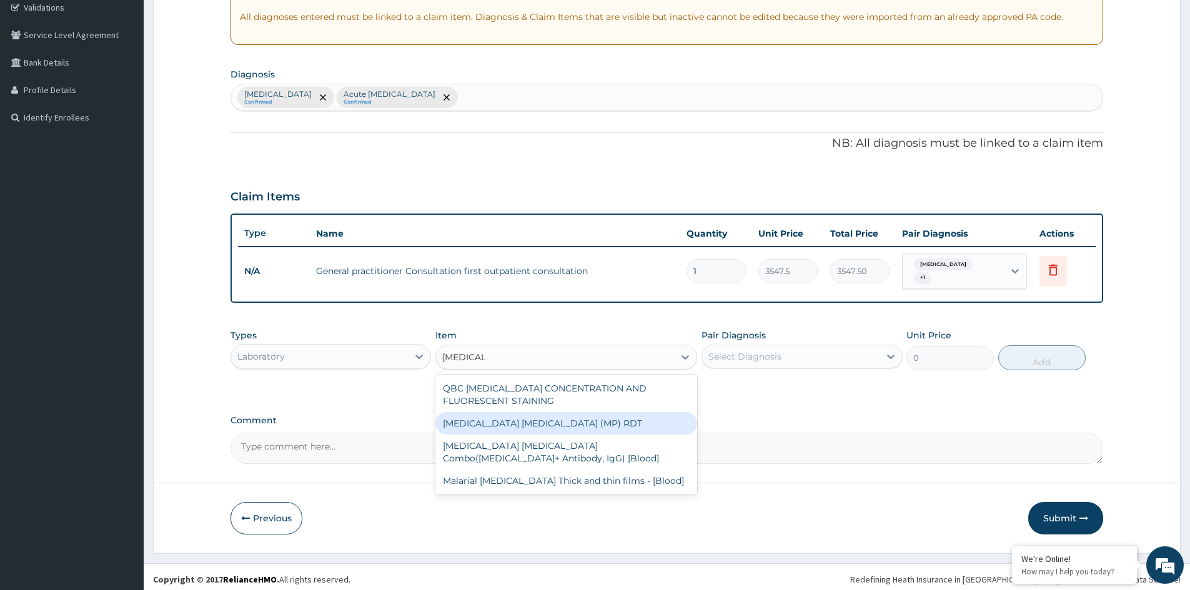
click at [563, 412] on div "MALARIA PARASITE (MP) RDT" at bounding box center [566, 423] width 262 height 22
type input "1612.5"
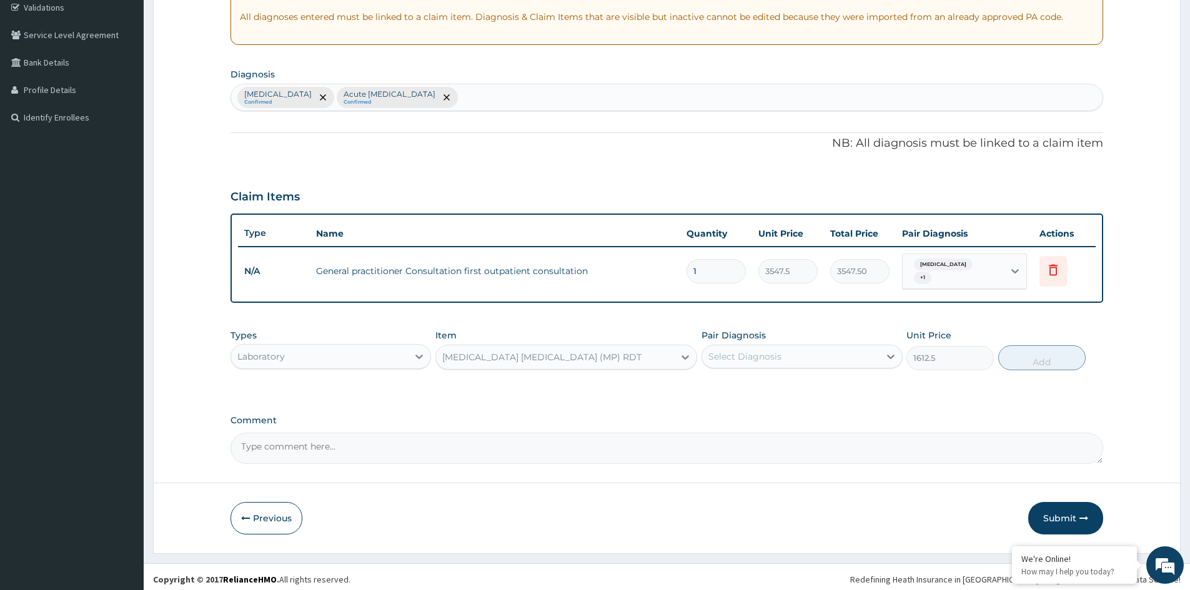
click at [757, 356] on div "Select Diagnosis" at bounding box center [745, 357] width 73 height 12
click at [752, 390] on div "Malaria" at bounding box center [802, 389] width 201 height 26
checkbox input "true"
click at [1032, 356] on button "Add" at bounding box center [1041, 358] width 87 height 25
type input "0"
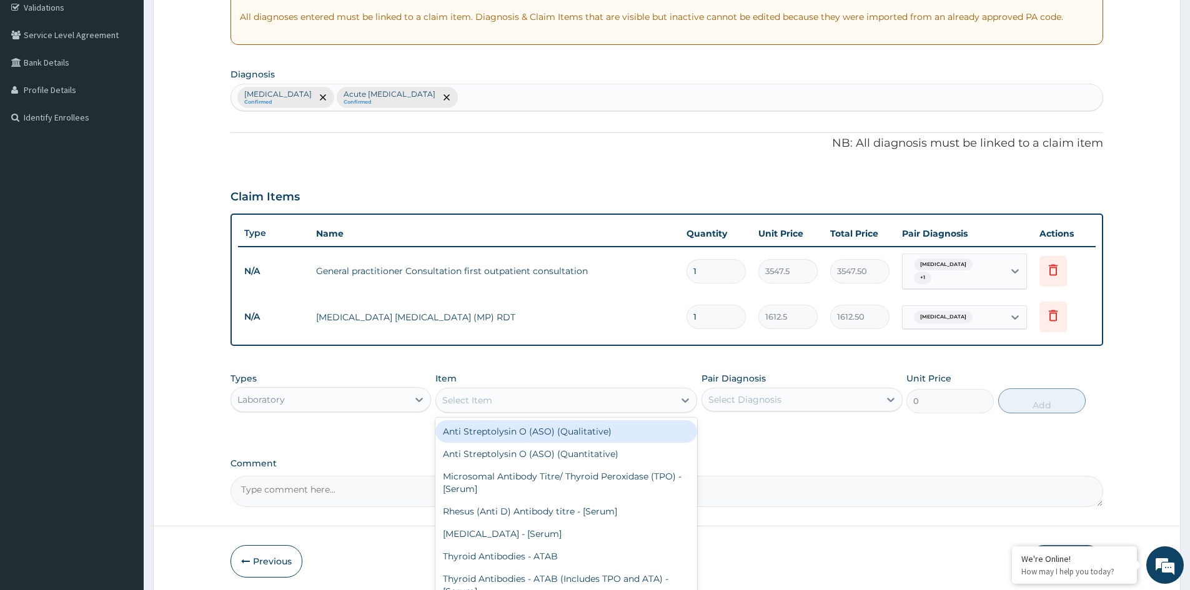
click at [531, 400] on div "Select Item" at bounding box center [555, 400] width 238 height 20
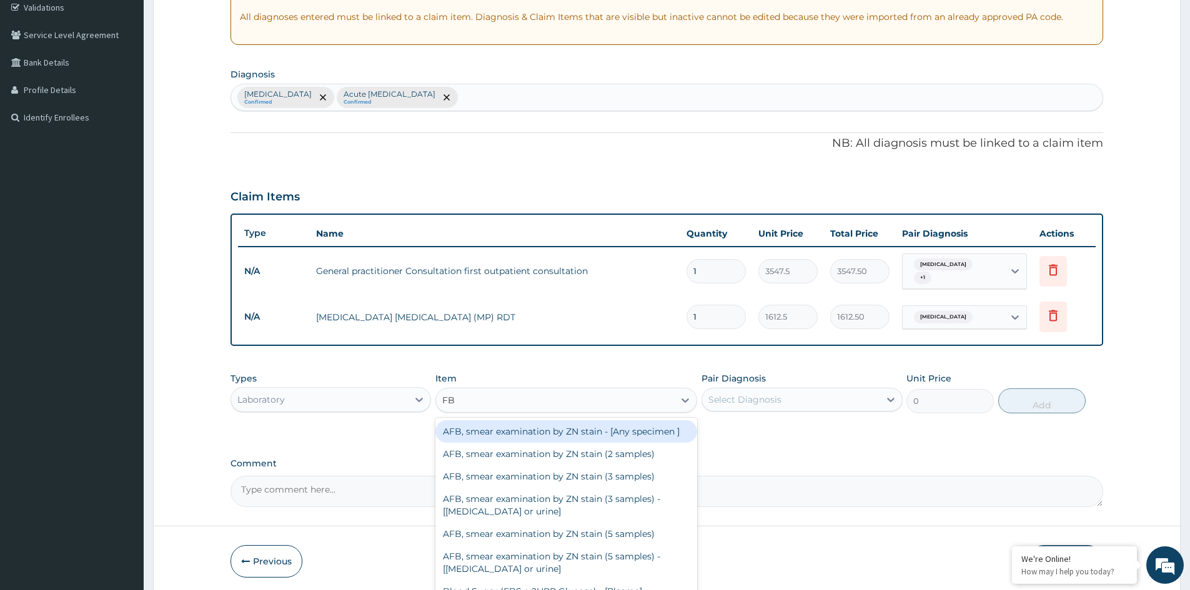
type input "FBC"
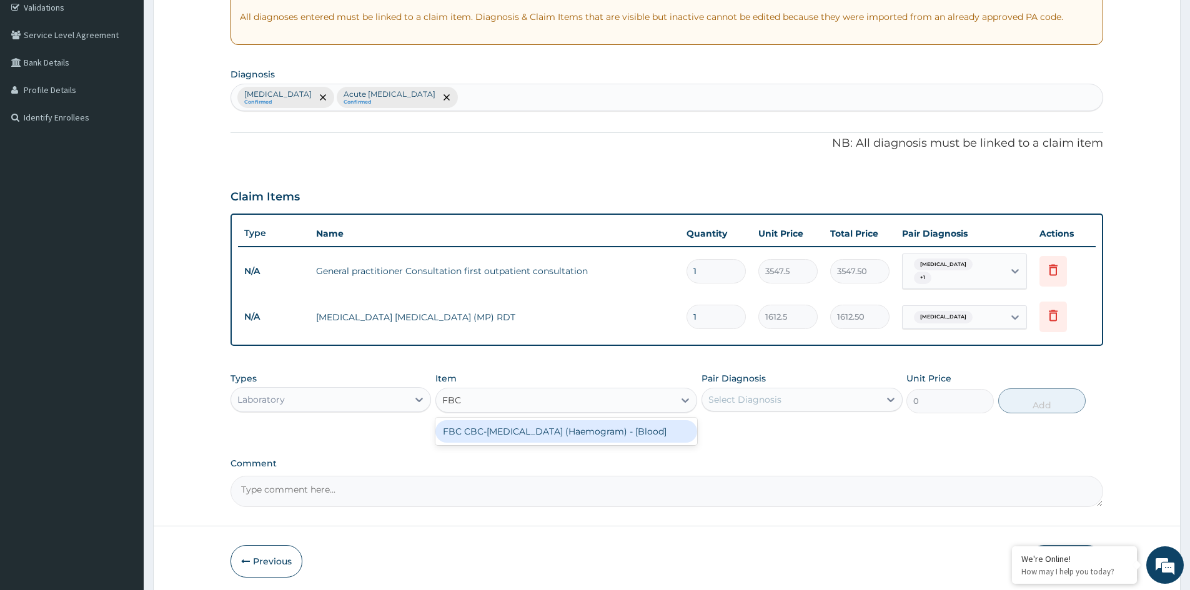
click at [572, 427] on div "FBC CBC-Complete Blood Count (Haemogram) - [Blood]" at bounding box center [566, 431] width 262 height 22
type input "4300"
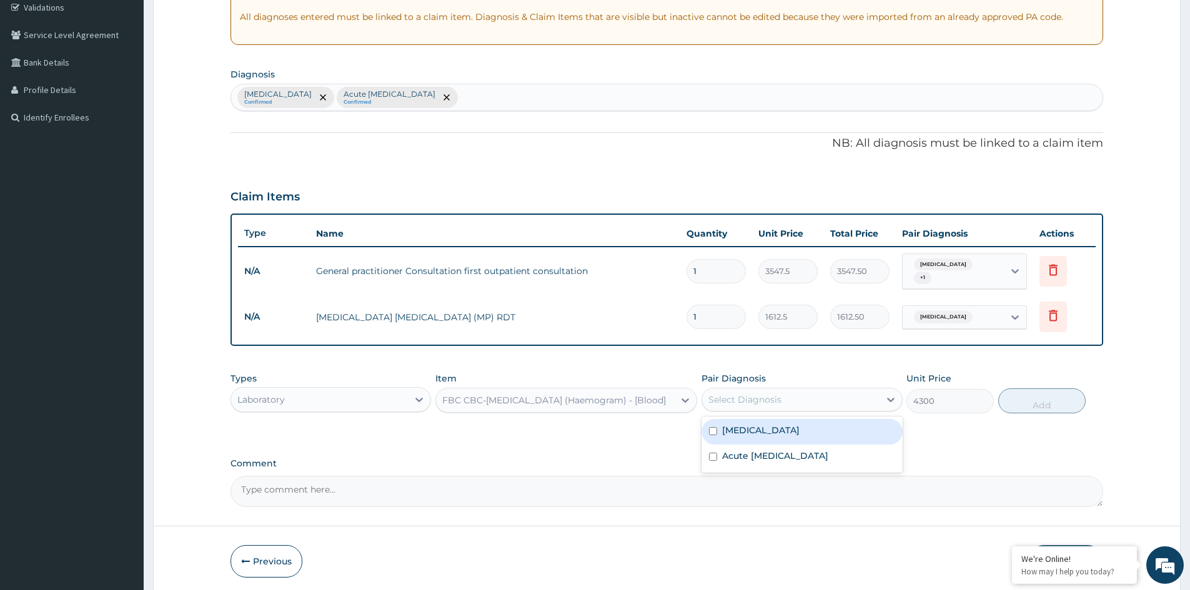
click at [753, 394] on div "Select Diagnosis" at bounding box center [745, 400] width 73 height 12
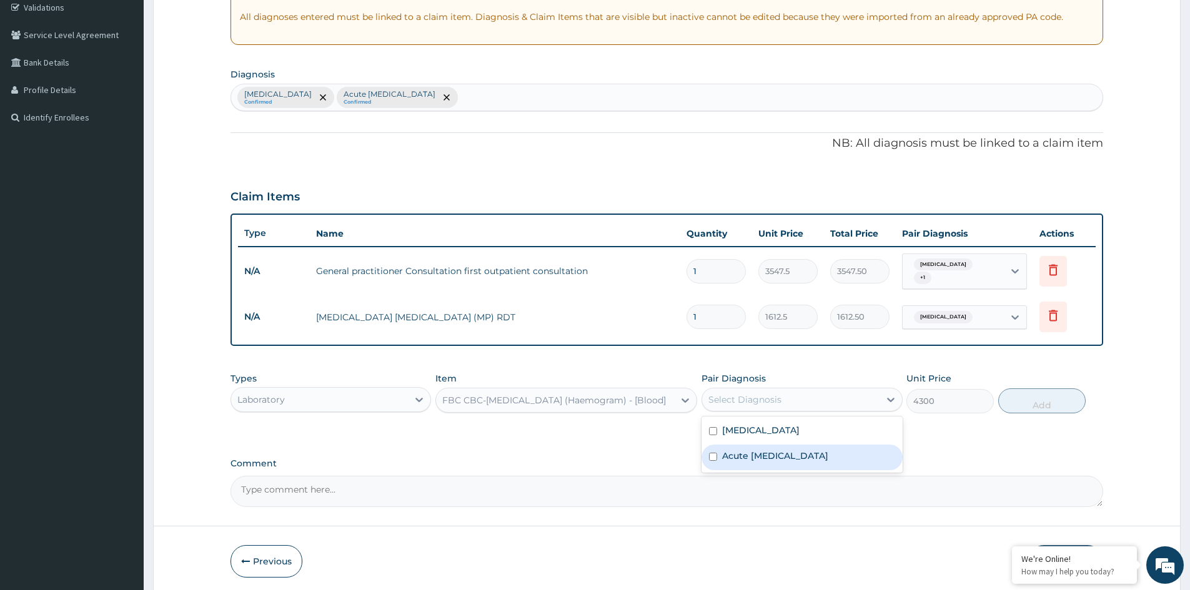
click at [750, 450] on label "Acute upper respiratory infection" at bounding box center [775, 456] width 106 height 12
checkbox input "true"
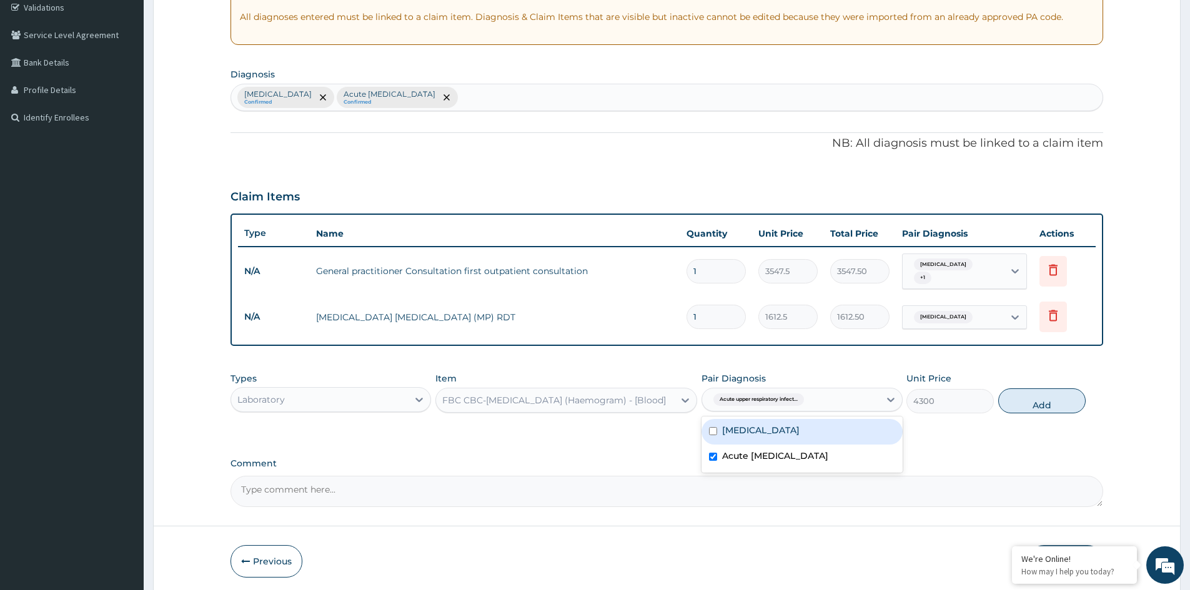
click at [750, 426] on label "Malaria" at bounding box center [760, 430] width 77 height 12
checkbox input "true"
click at [1043, 402] on button "Add" at bounding box center [1041, 401] width 87 height 25
type input "0"
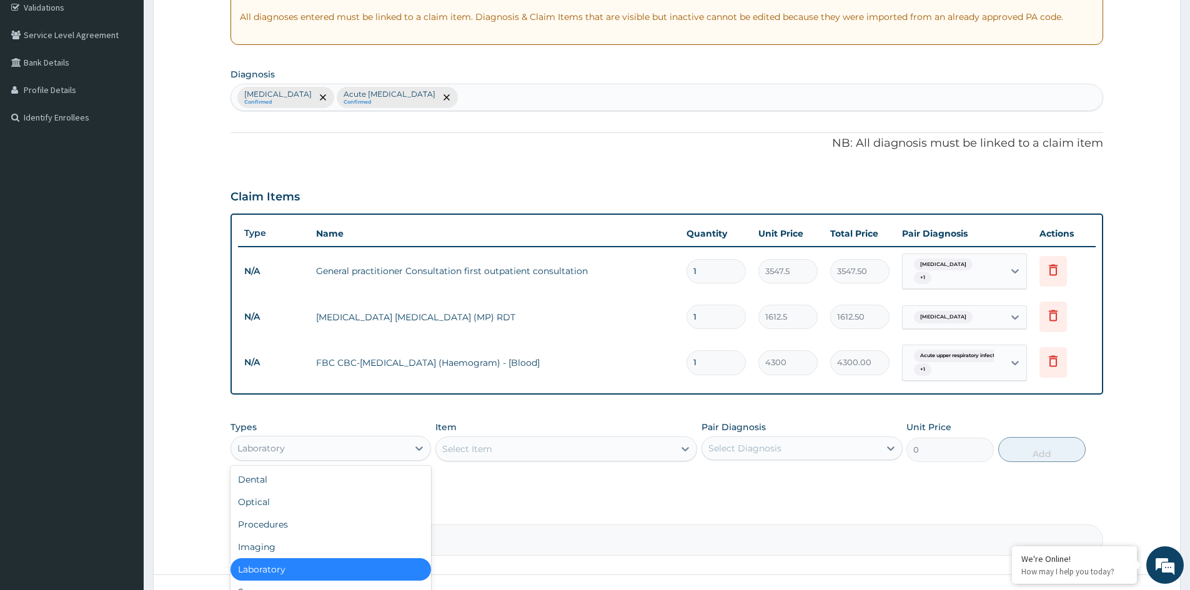
click at [370, 444] on div "Laboratory" at bounding box center [319, 449] width 177 height 20
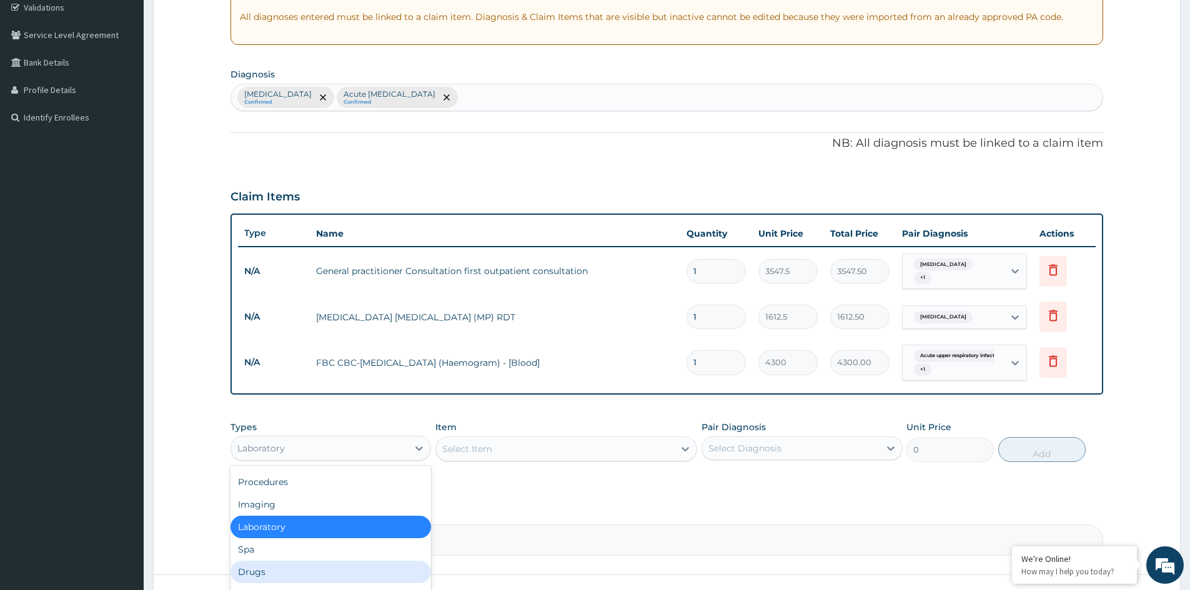
click at [279, 569] on div "Drugs" at bounding box center [331, 572] width 201 height 22
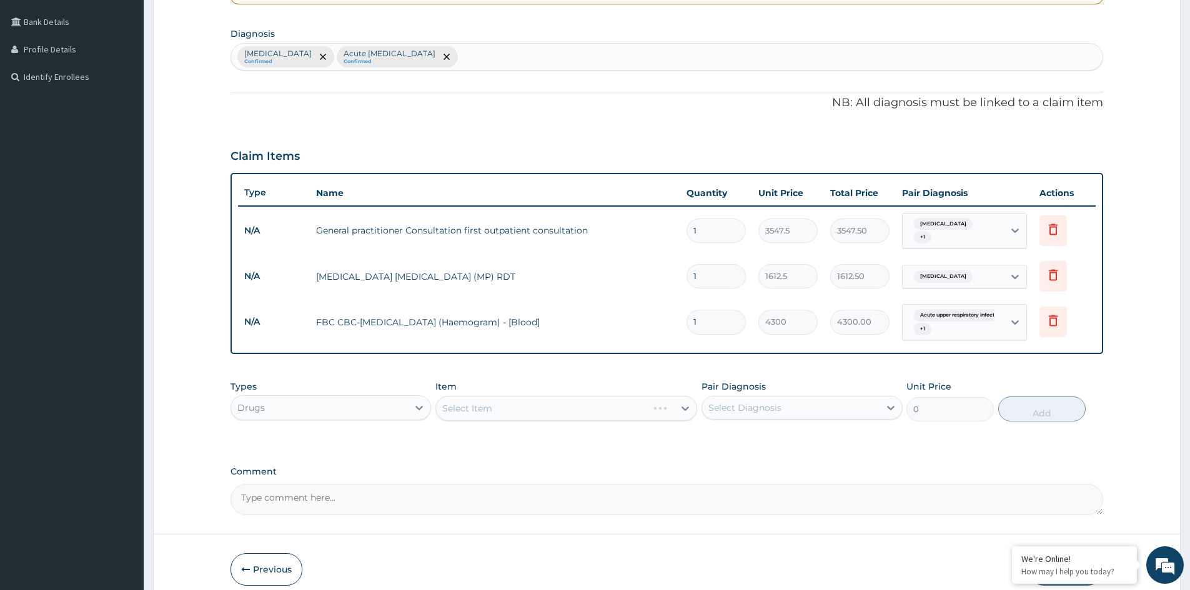
scroll to position [301, 0]
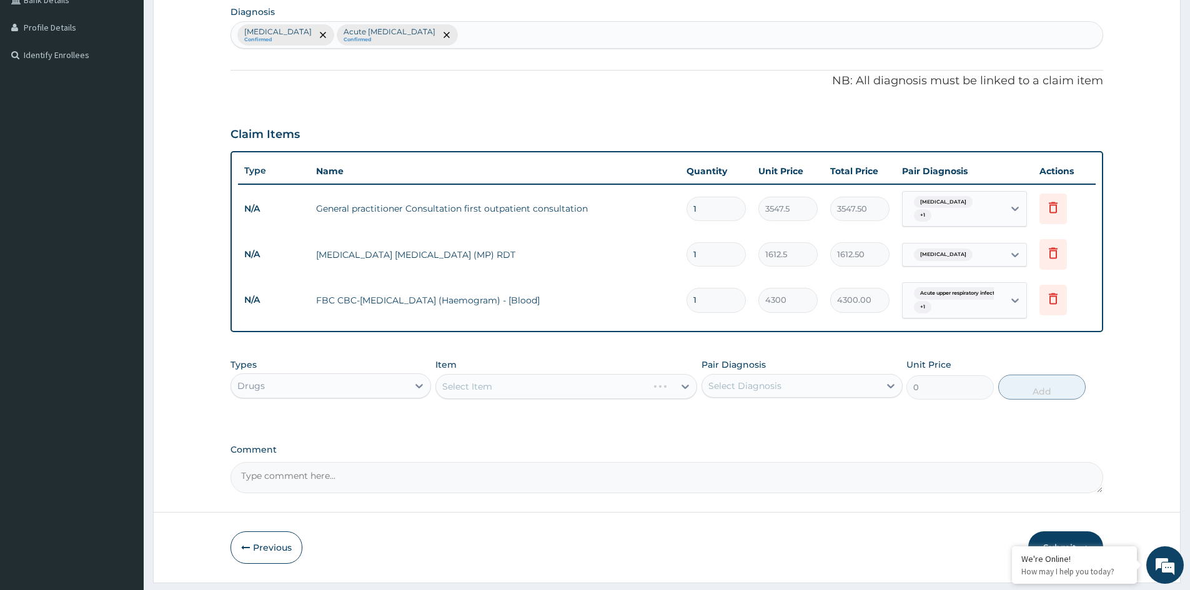
click at [630, 386] on div "Select Item" at bounding box center [566, 386] width 262 height 25
click at [650, 383] on div "Select Item" at bounding box center [555, 387] width 238 height 20
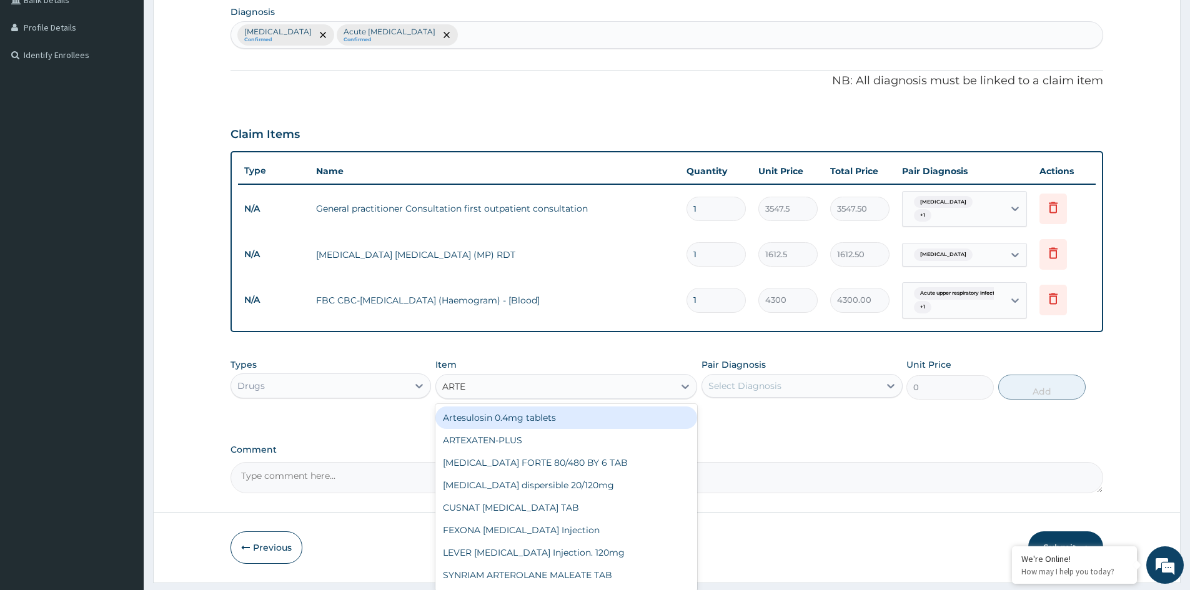
type input "ARTEM"
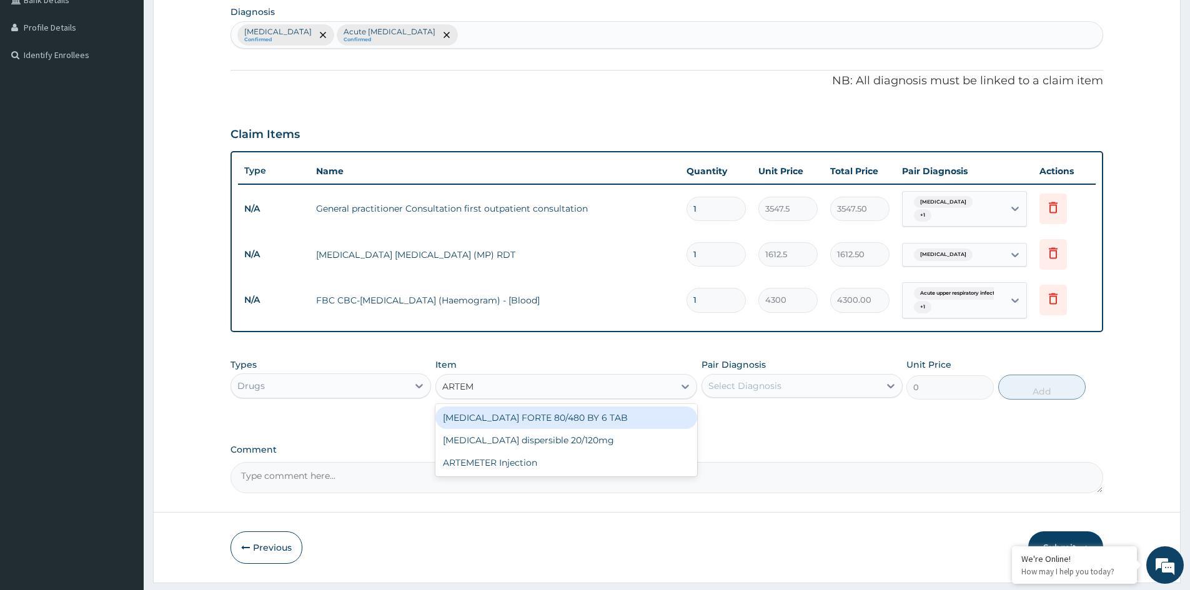
click at [545, 413] on div "COARTEM FORTE 80/480 BY 6 TAB" at bounding box center [566, 418] width 262 height 22
type input "449.35"
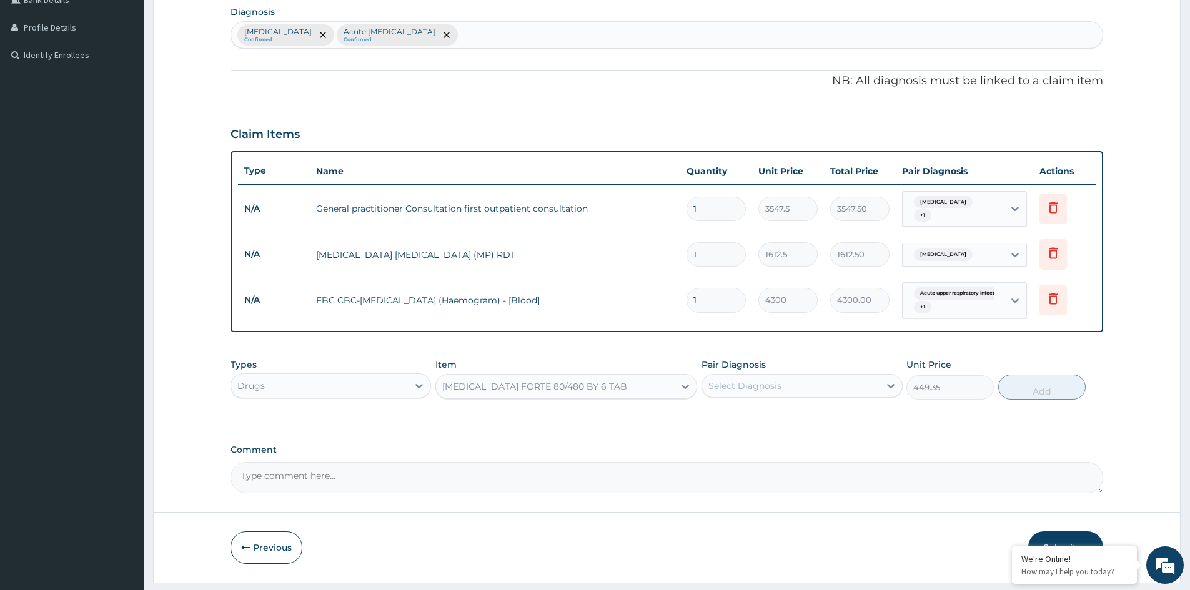
click at [773, 386] on div "Select Diagnosis" at bounding box center [745, 386] width 73 height 12
drag, startPoint x: 755, startPoint y: 418, endPoint x: 795, endPoint y: 408, distance: 40.6
click at [757, 417] on div "Malaria" at bounding box center [802, 418] width 201 height 26
checkbox input "true"
click at [1032, 387] on button "Add" at bounding box center [1041, 387] width 87 height 25
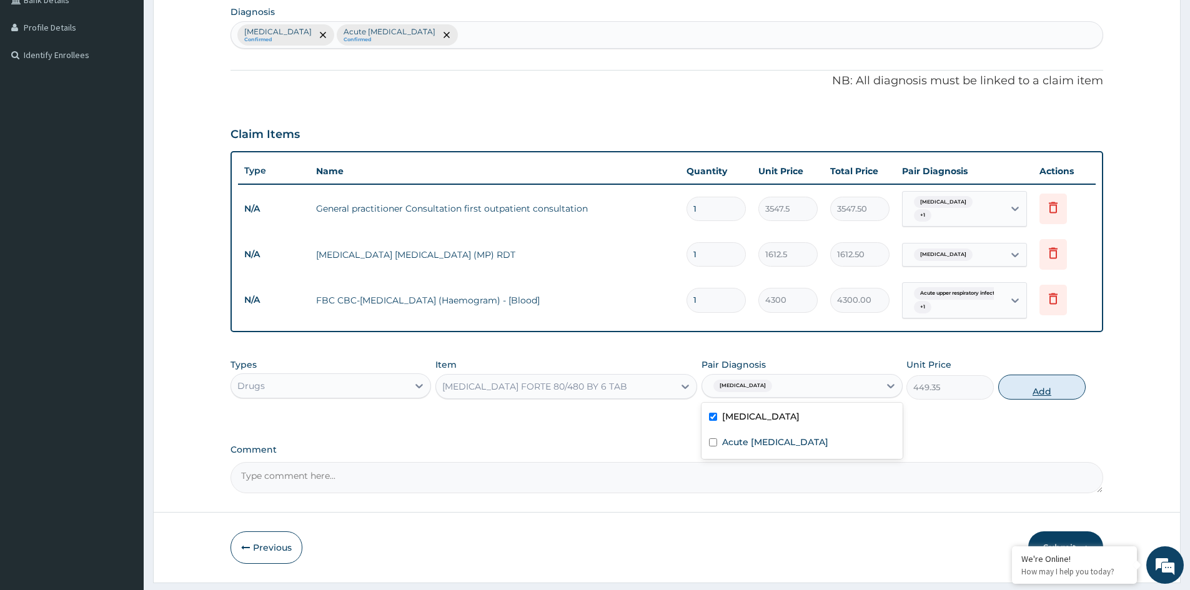
type input "0"
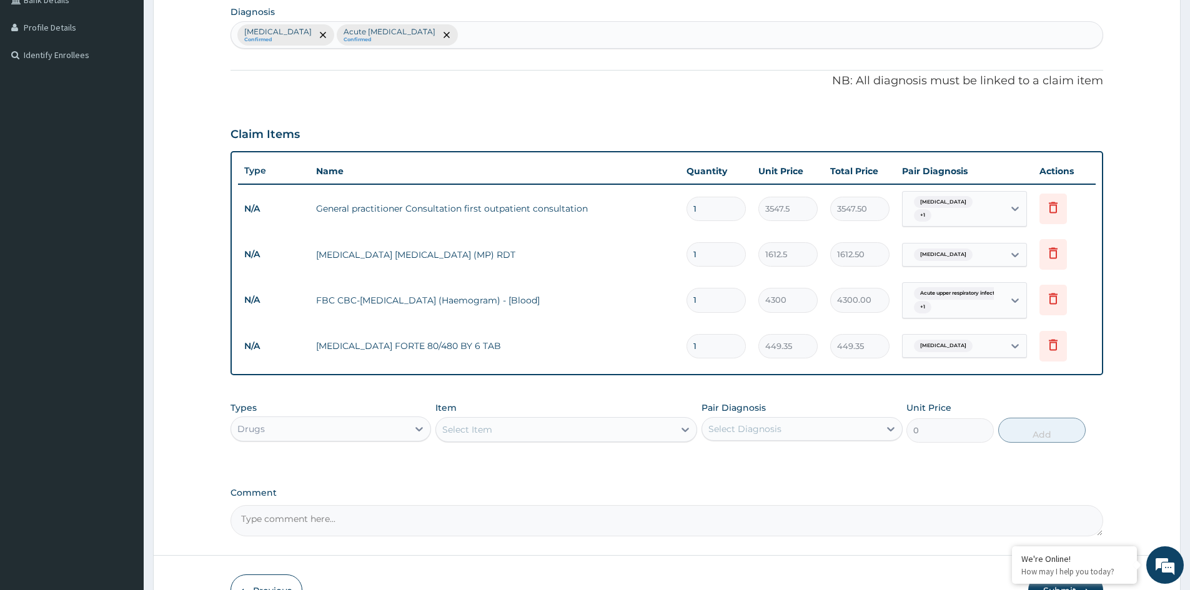
type input "0.00"
type input "6"
type input "2696.10"
type input "6"
click at [498, 424] on div "Select Item" at bounding box center [555, 430] width 238 height 20
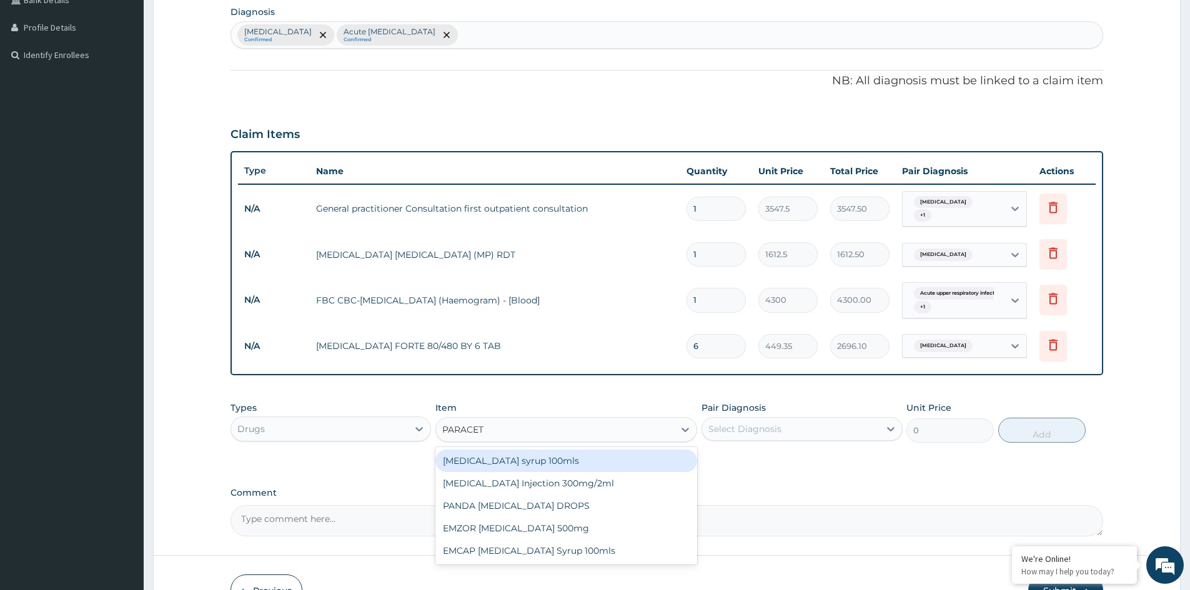
type input "PARACETA"
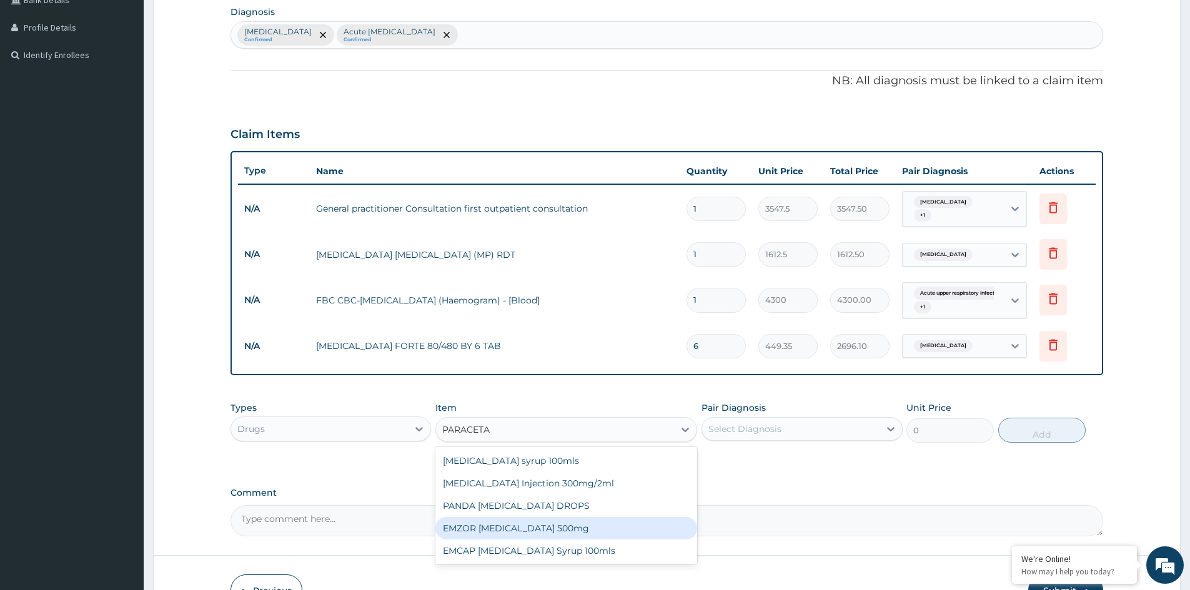
click at [560, 517] on div "EMZOR PARACETAMOL 500mg" at bounding box center [566, 528] width 262 height 22
type input "23.65"
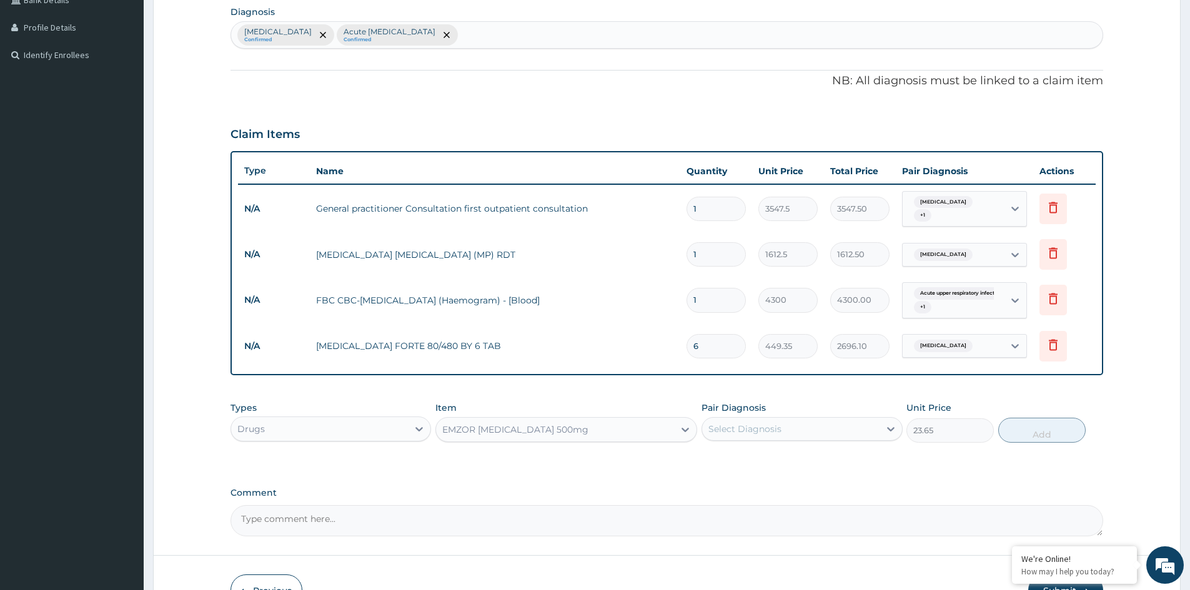
click at [720, 423] on div "Select Diagnosis" at bounding box center [745, 429] width 73 height 12
click at [742, 458] on label "Malaria" at bounding box center [760, 460] width 77 height 12
checkbox input "true"
click at [1030, 432] on button "Add" at bounding box center [1041, 430] width 87 height 25
type input "0"
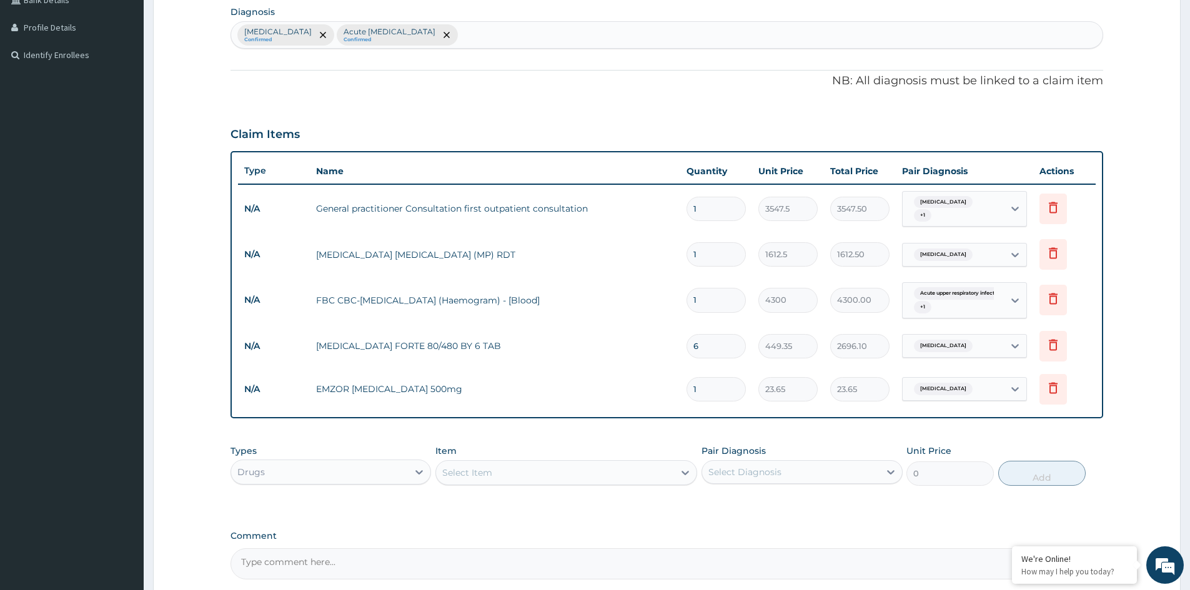
type input "18"
type input "425.70"
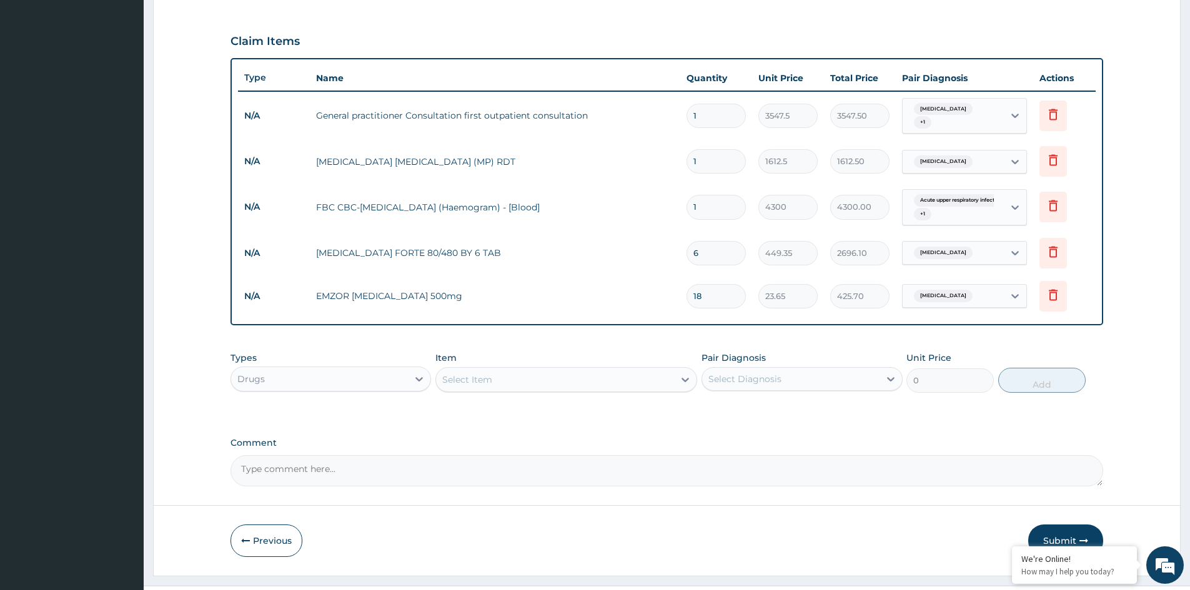
scroll to position [416, 0]
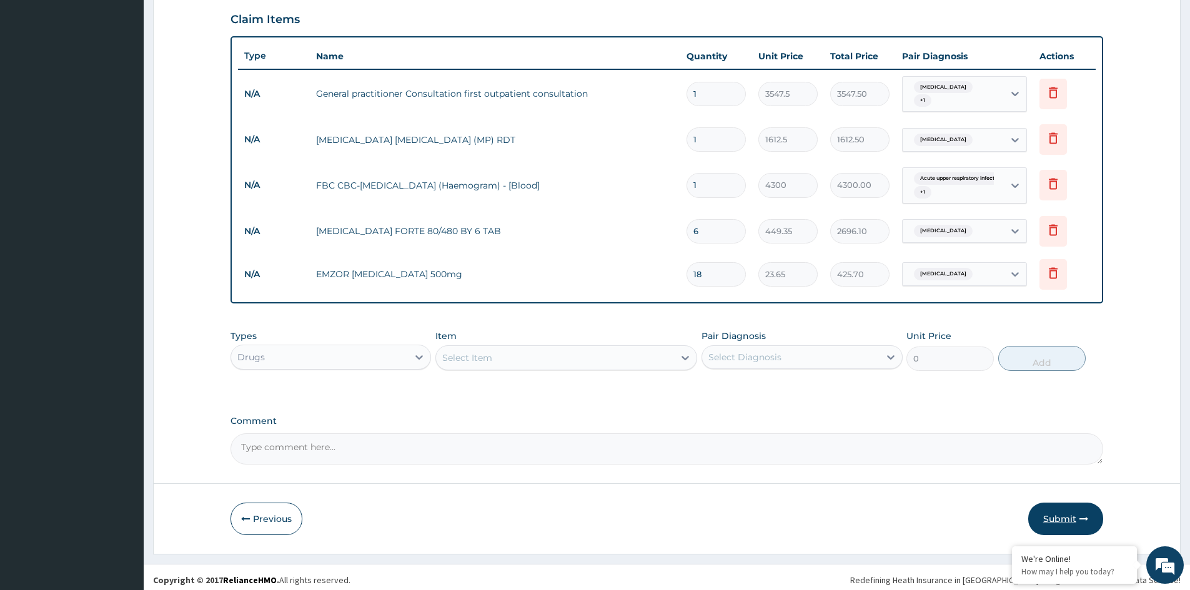
type input "18"
click at [1064, 515] on button "Submit" at bounding box center [1065, 519] width 75 height 32
